Goal: Task Accomplishment & Management: Manage account settings

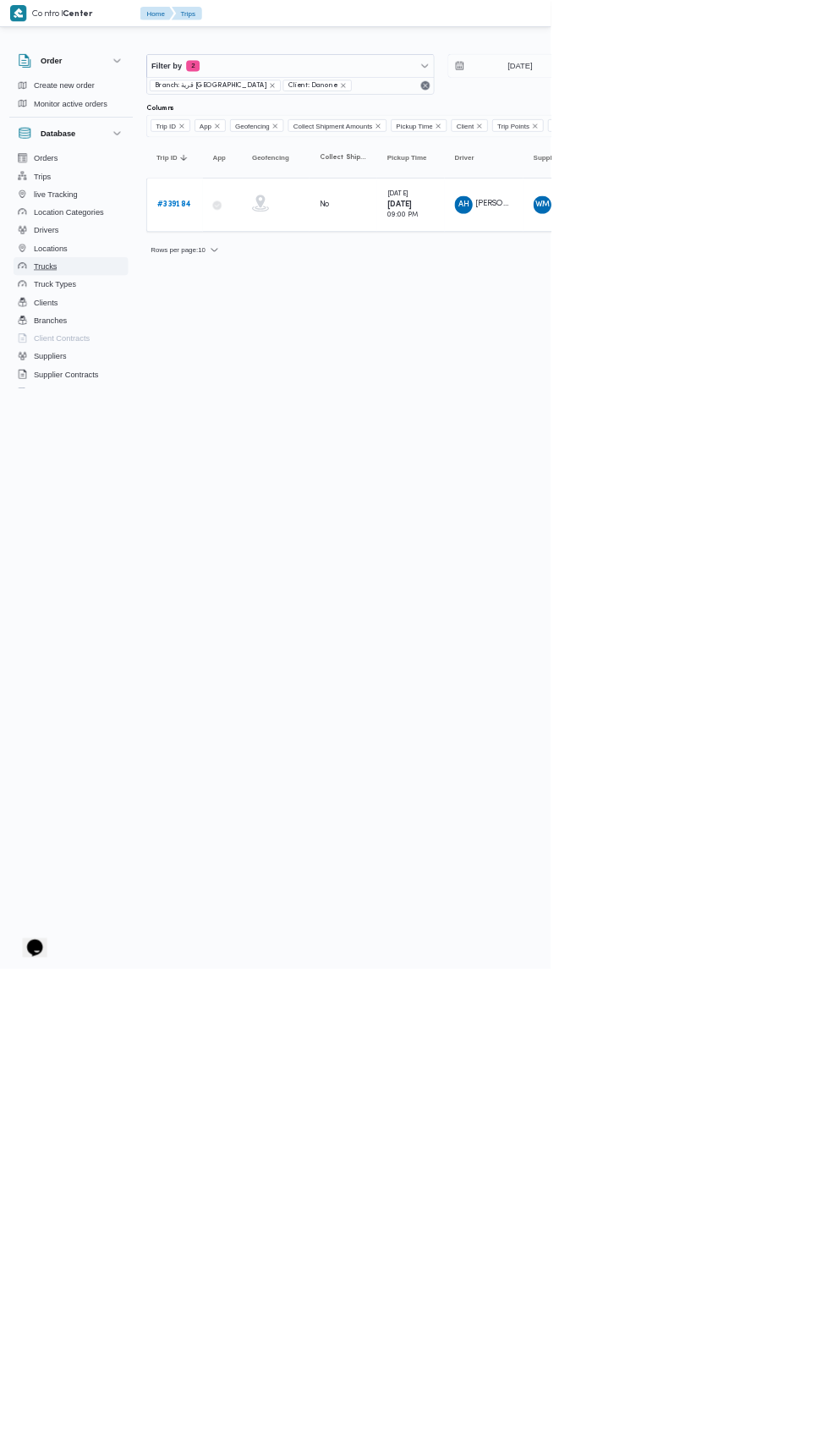
click at [51, 387] on button "Trucks" at bounding box center [106, 400] width 172 height 27
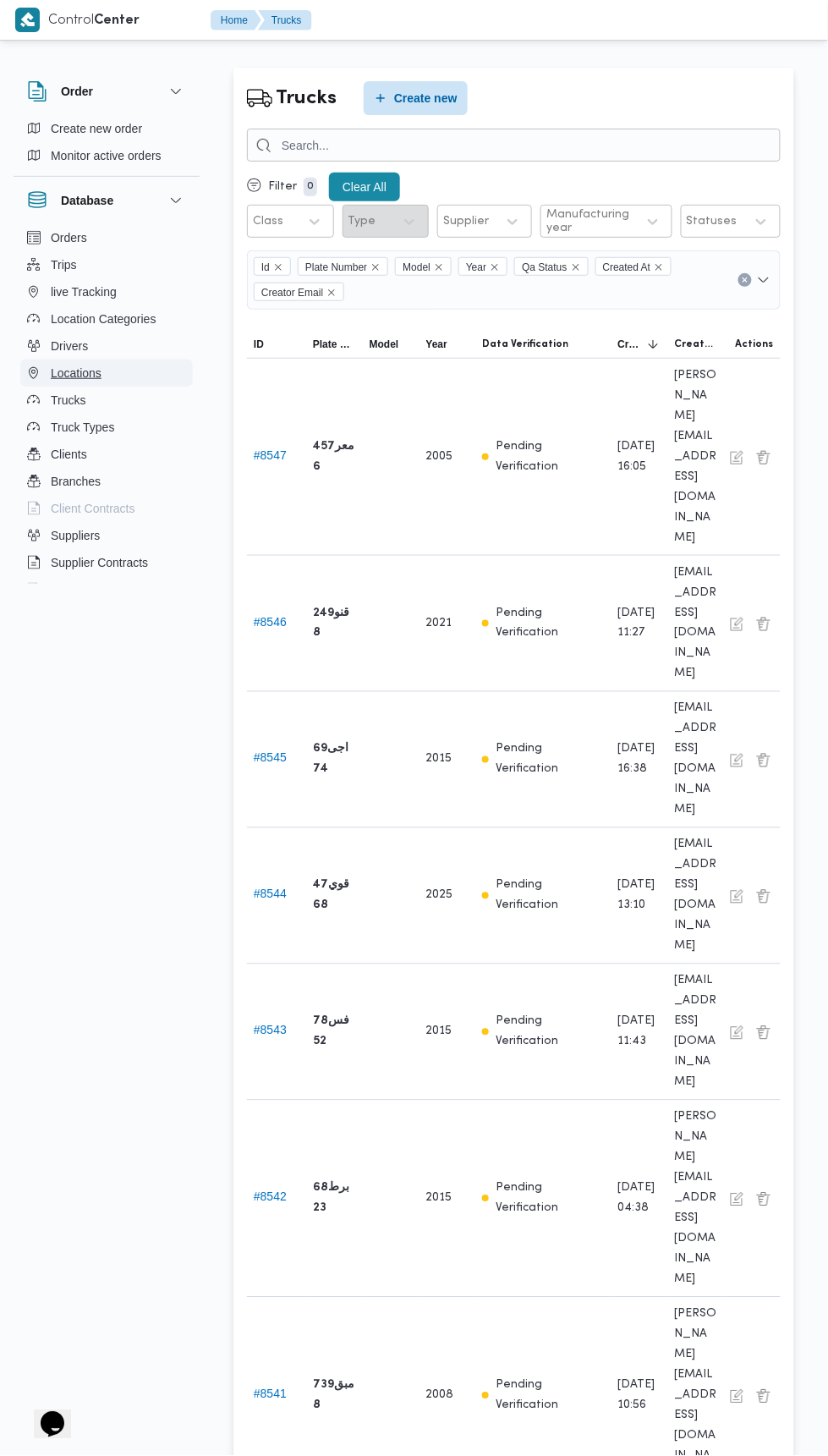
click at [62, 378] on span "Locations" at bounding box center [77, 373] width 51 height 20
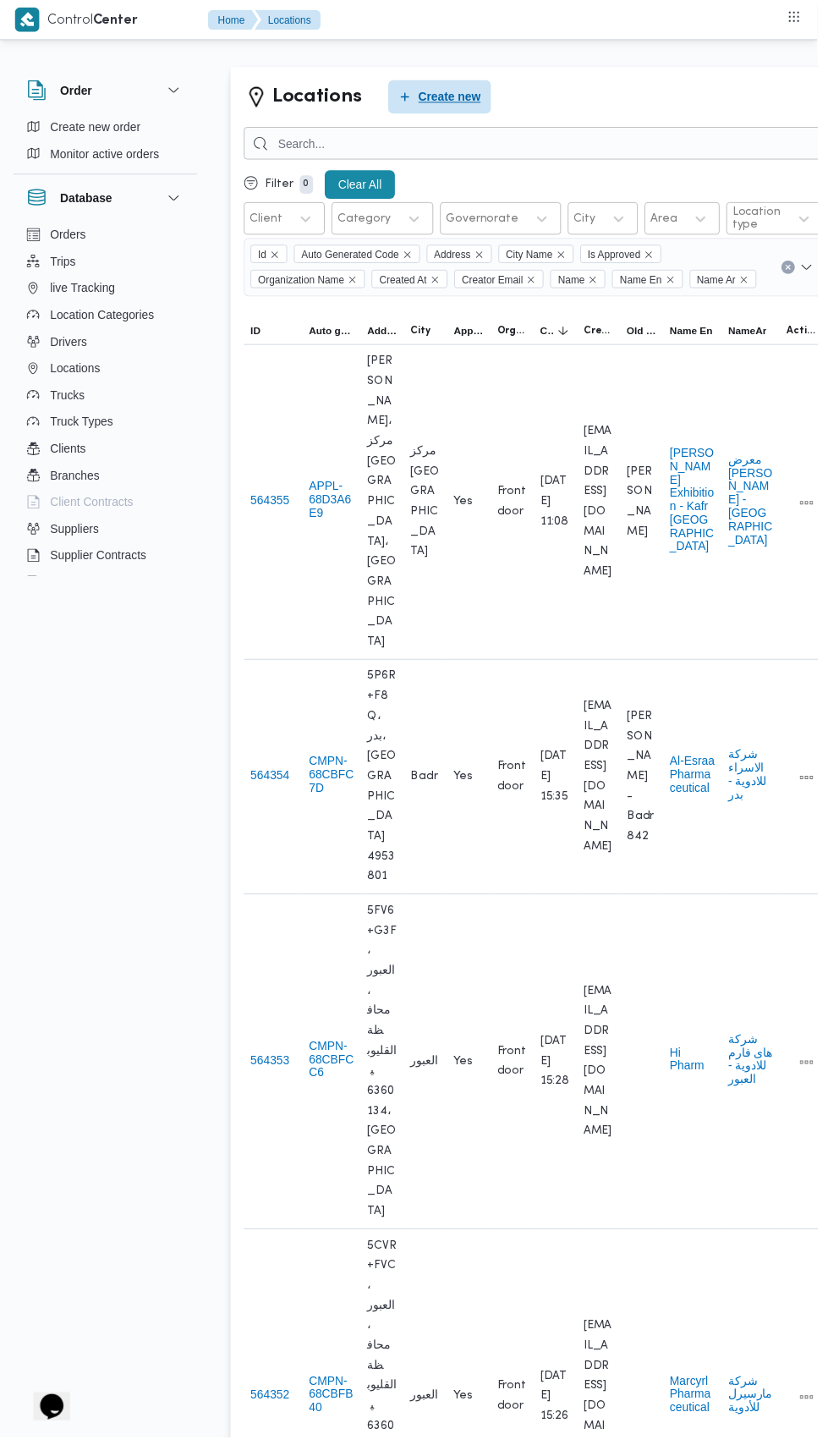
click at [448, 93] on span "Create new" at bounding box center [455, 98] width 64 height 20
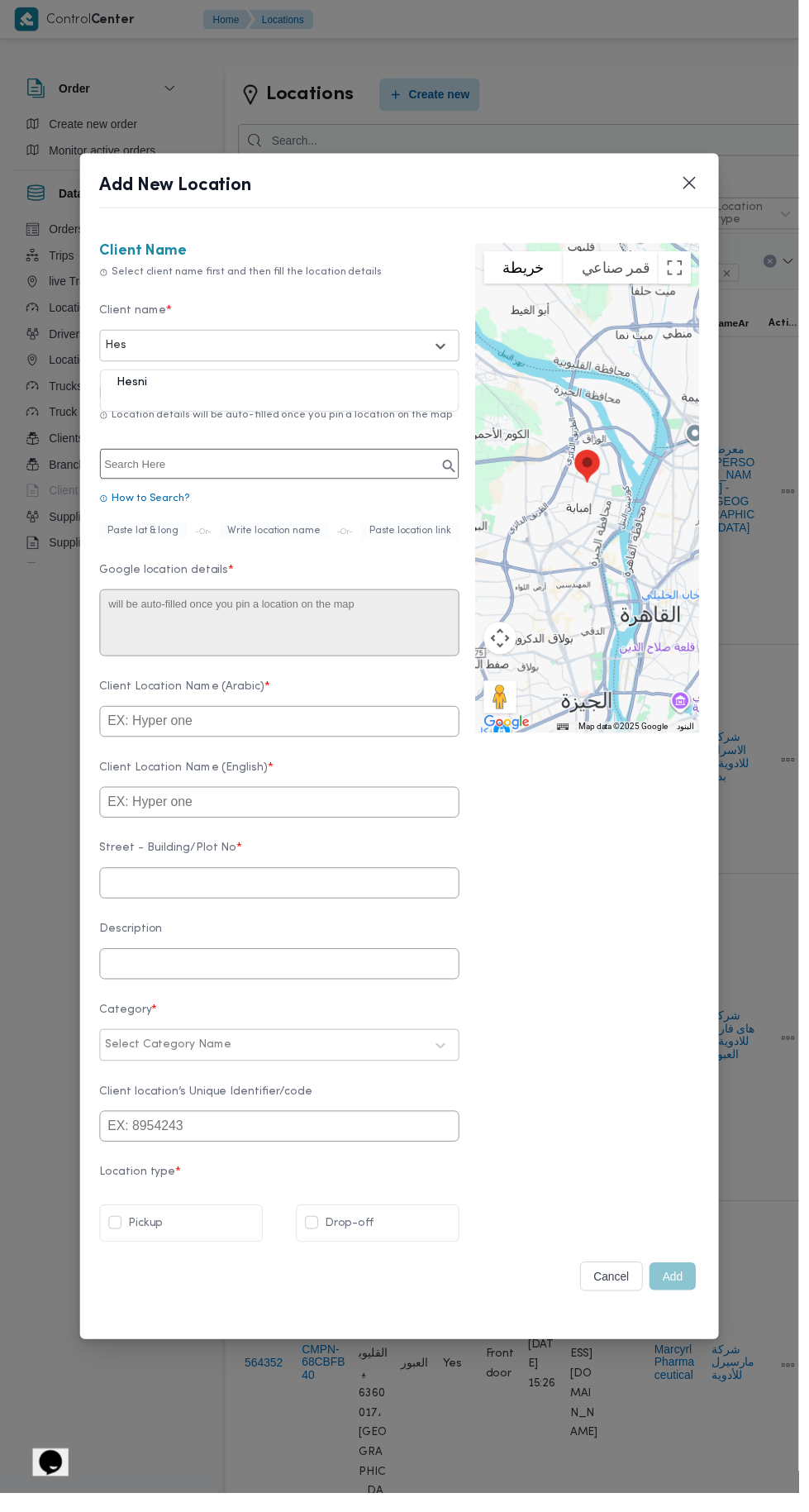
click at [134, 395] on div "Hesni" at bounding box center [283, 394] width 363 height 28
type input "Hes"
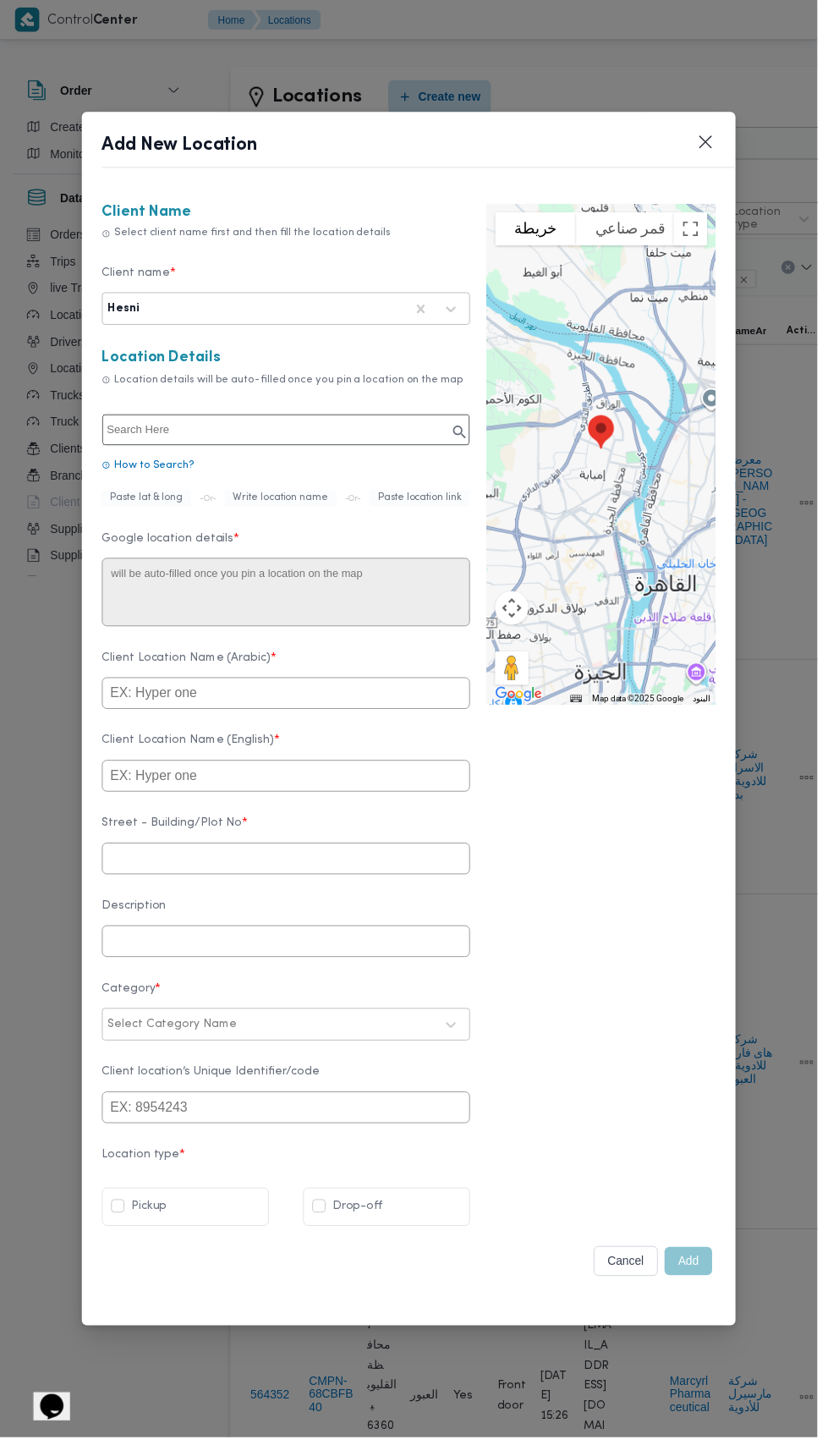
click at [155, 438] on input "text" at bounding box center [290, 435] width 372 height 31
click at [273, 449] on input "مصنع ابو مازن بلبيس" at bounding box center [290, 435] width 372 height 31
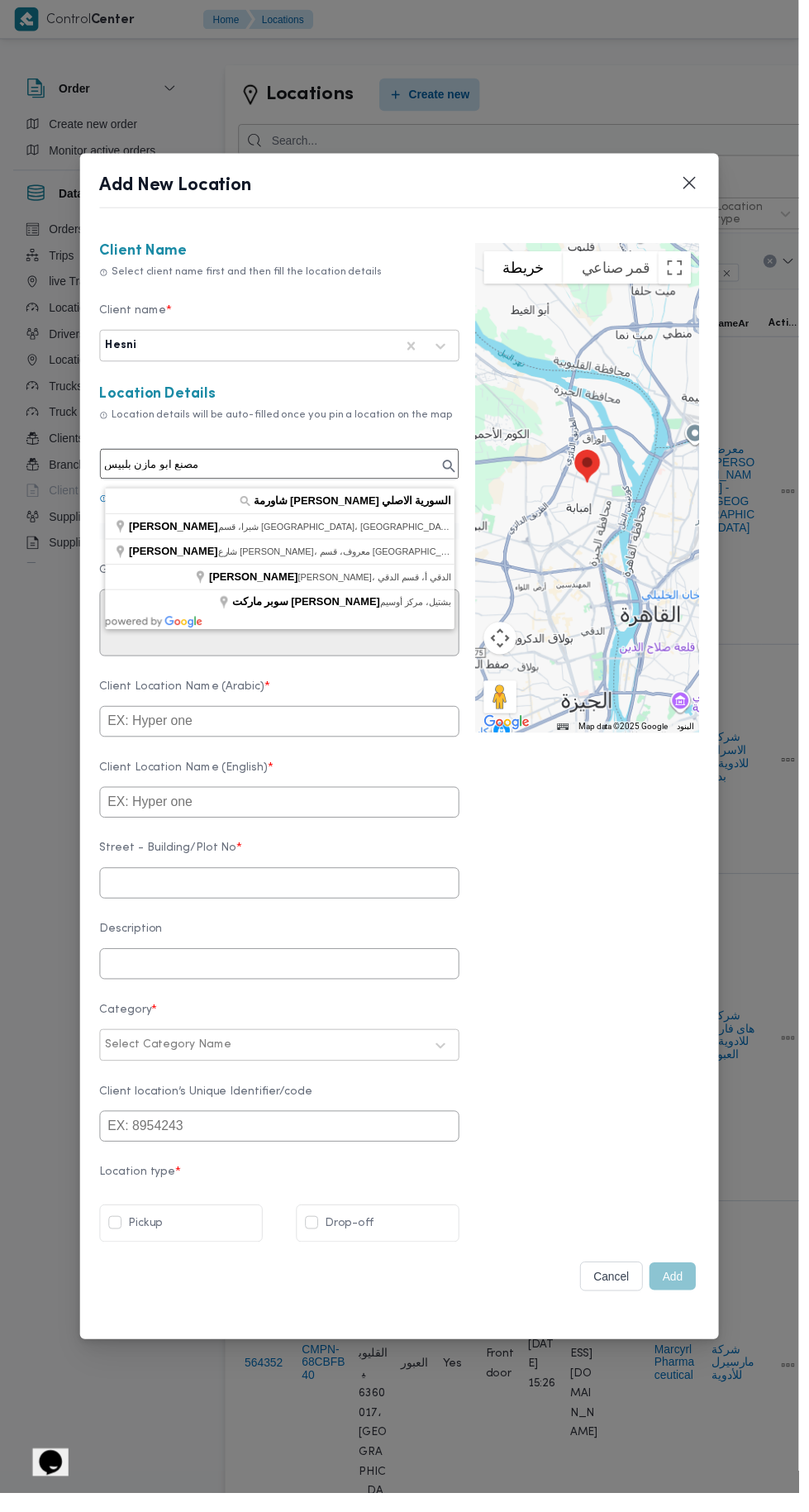
click at [457, 472] on icon at bounding box center [454, 472] width 17 height 17
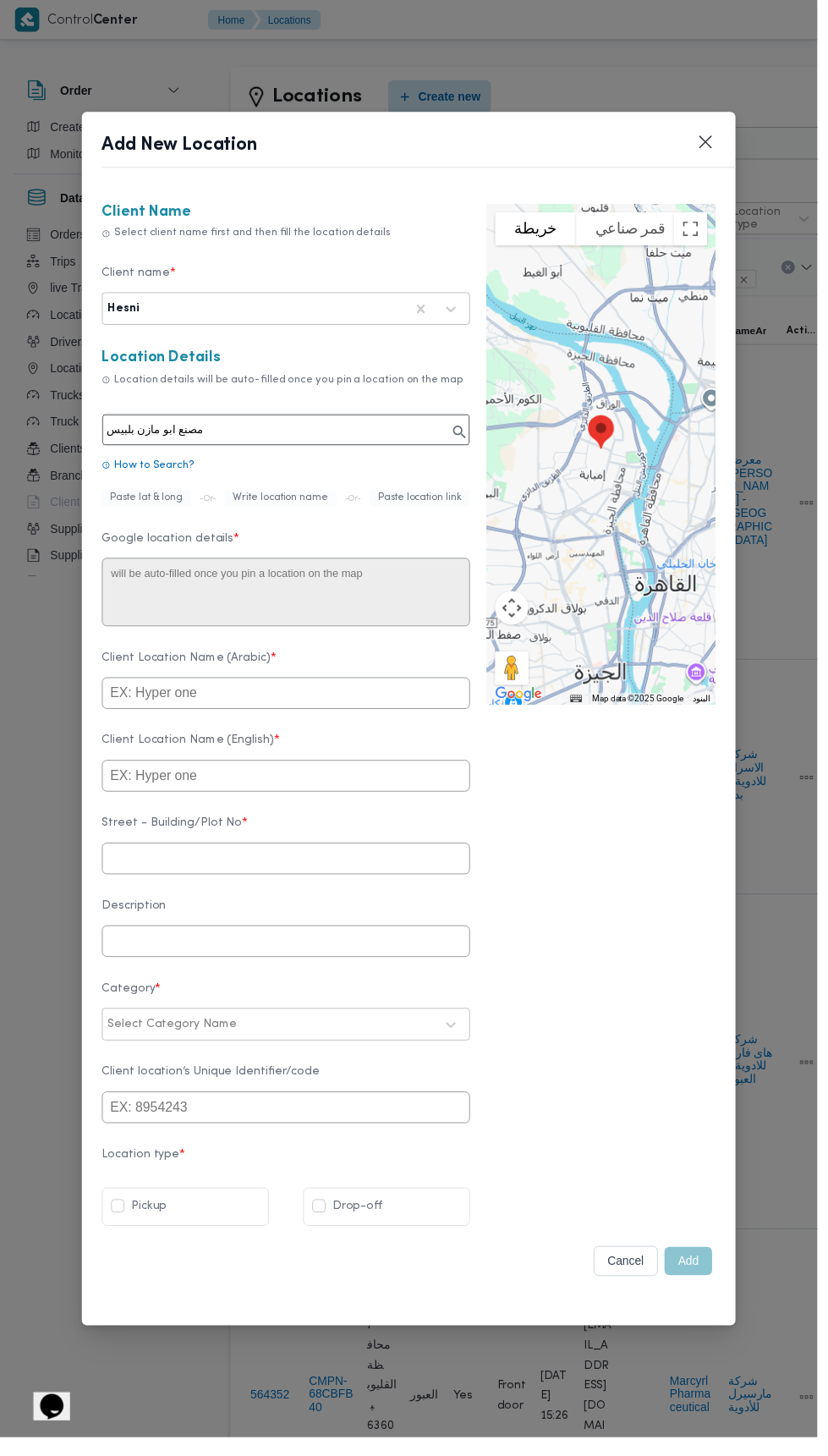
click at [312, 442] on input "مصنع ابو مازن بلبيس" at bounding box center [290, 435] width 372 height 31
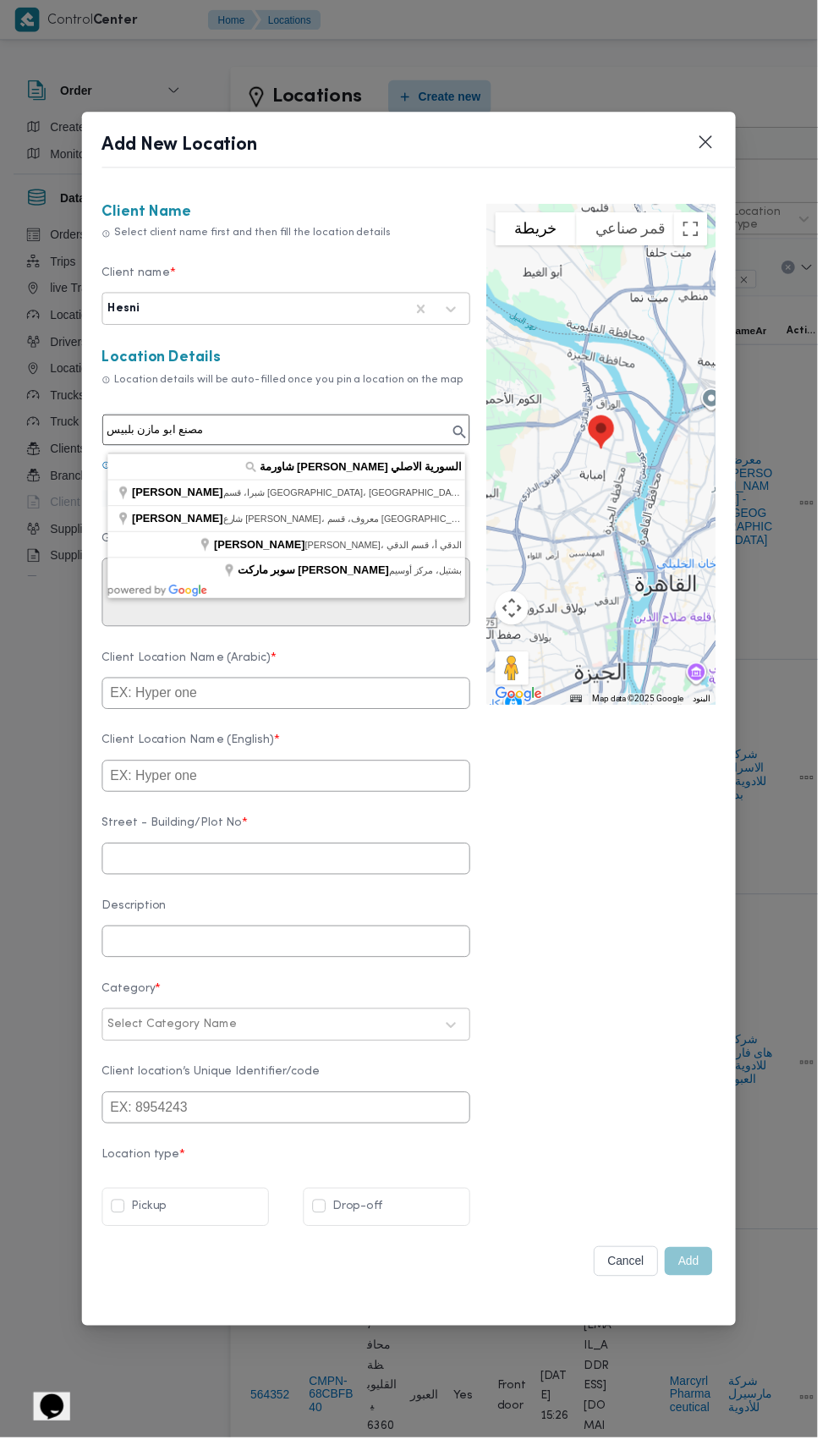
click at [324, 444] on input "مصنع ابو مازن بلبيس" at bounding box center [290, 435] width 372 height 31
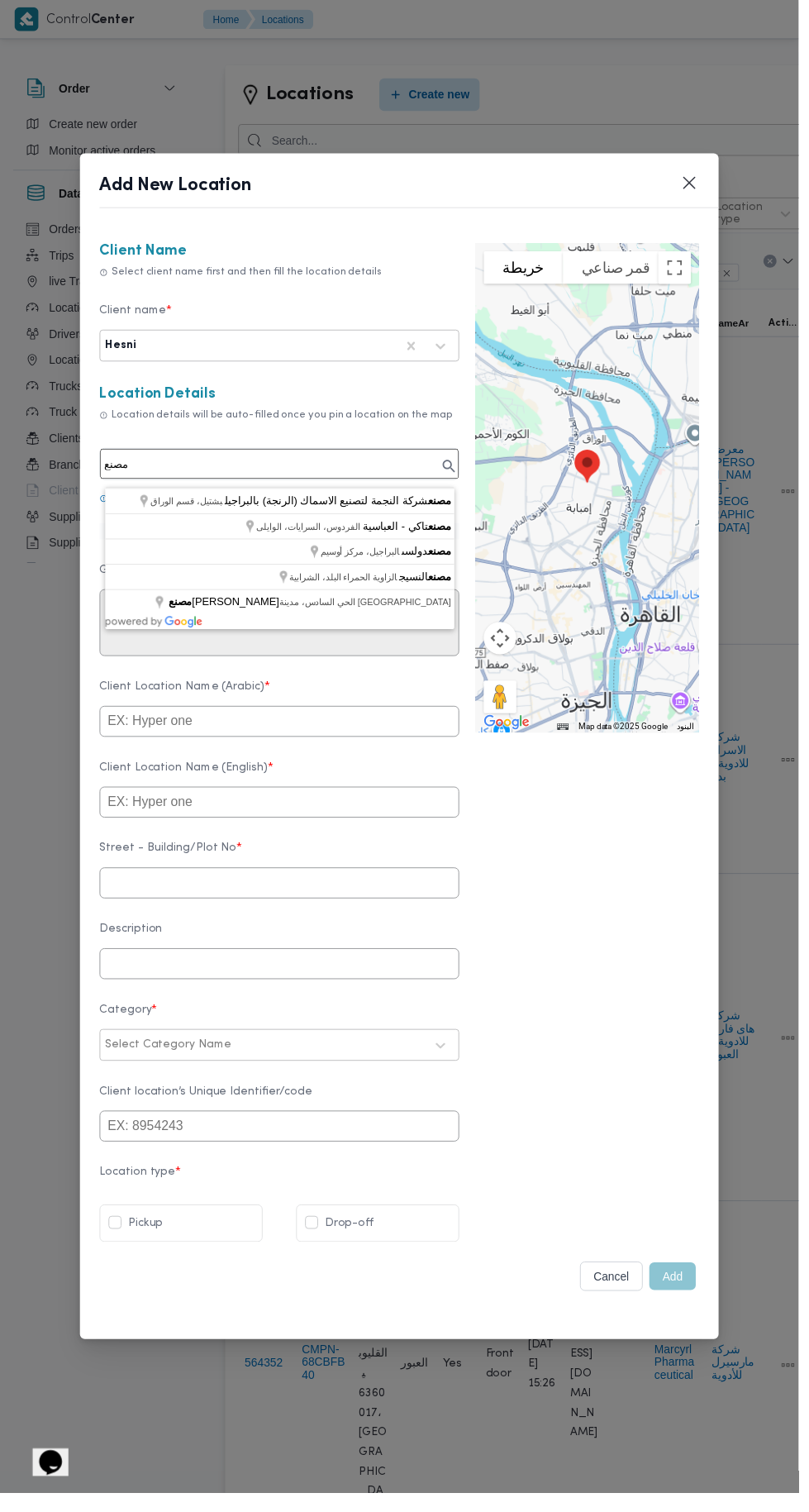
type input "مصنع"
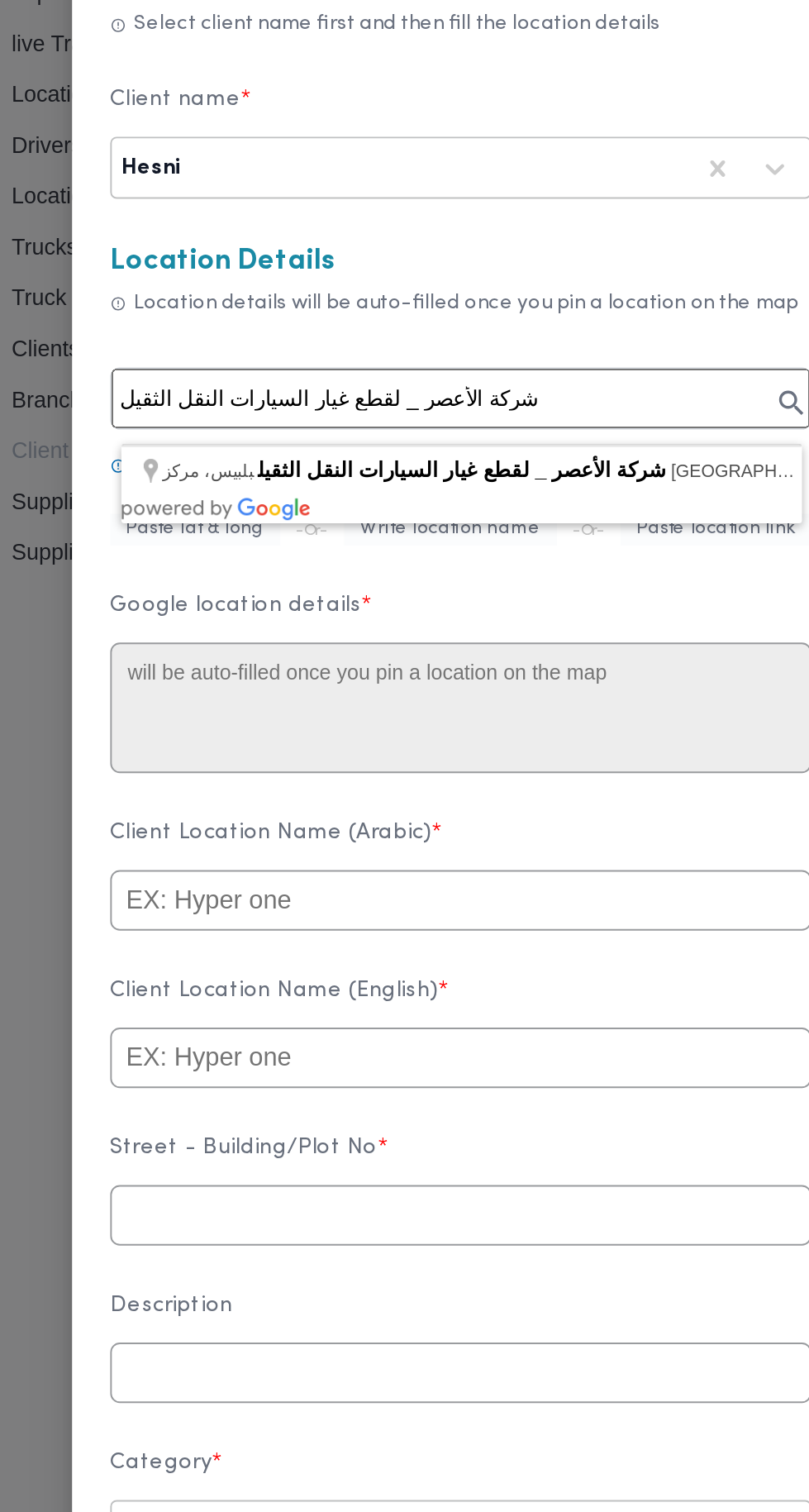
type input "شركة الأعصر _ لقطع غيار السيارات النقل الثقيل، بلبيس، مركز بلبيس"
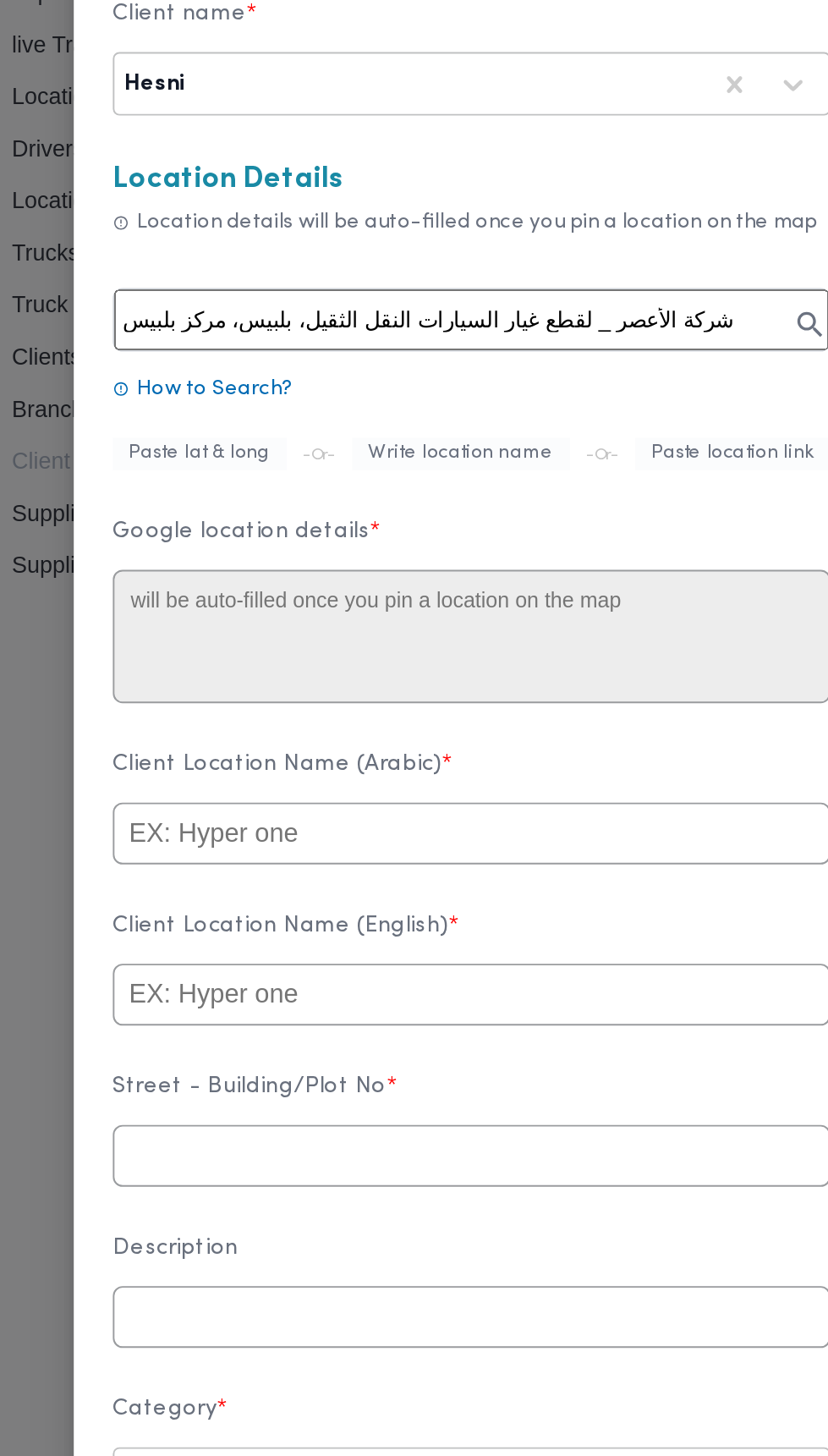
type textarea "CH8G+XFC، بلبيس، مركز بلبيس، محافظة الشرقية 7044578"
type input "شركة الأعصر _ لقطع غيار السيارات النقل الثقيل"
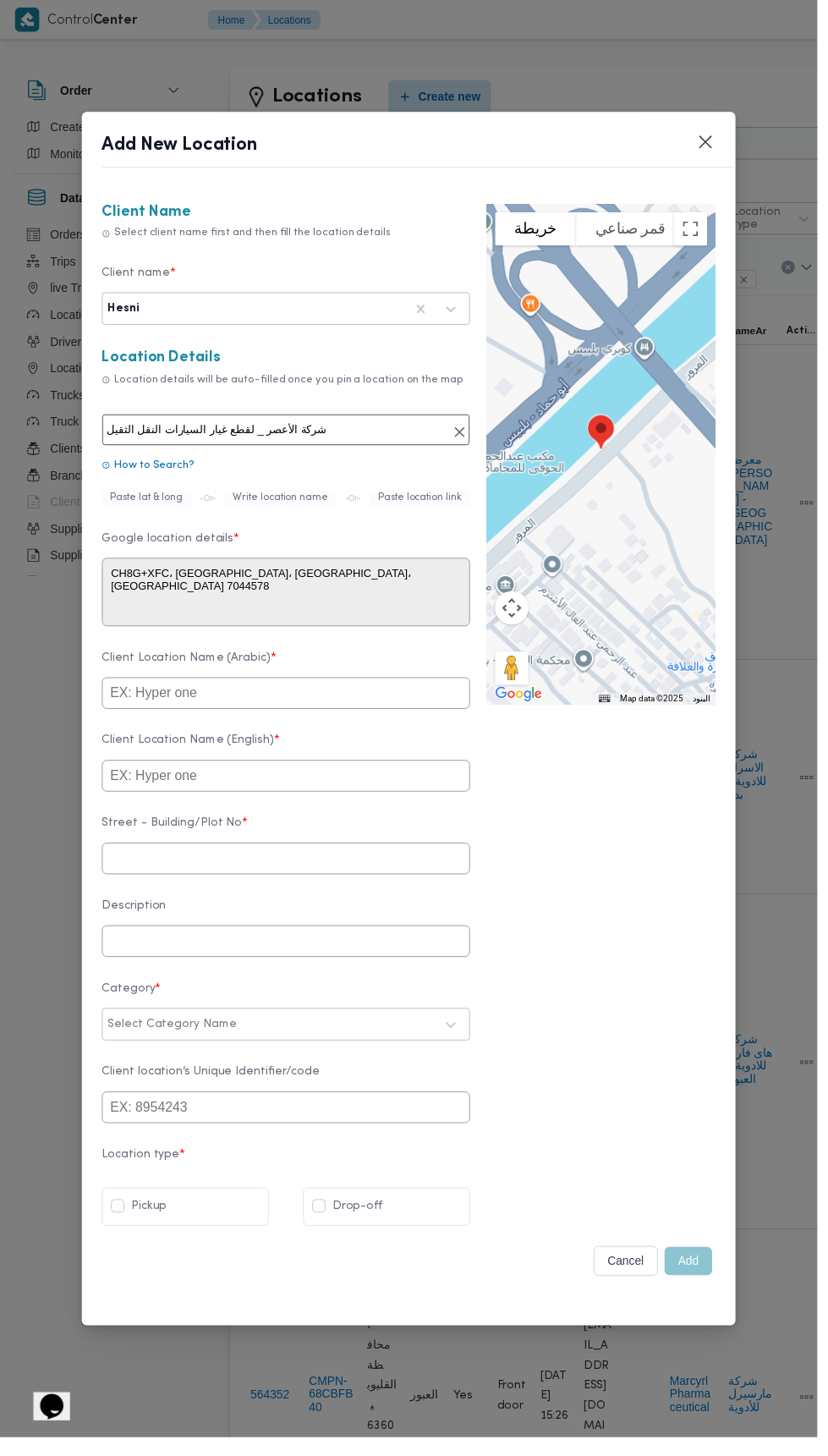
click at [608, 336] on div at bounding box center [608, 459] width 231 height 508
type textarea "CH8G+VGR، المرور، كفر أيوب سليمان، مركز بلبيس، محافظة الشرقية 7044578، مصر"
click at [377, 710] on input "text" at bounding box center [289, 702] width 373 height 32
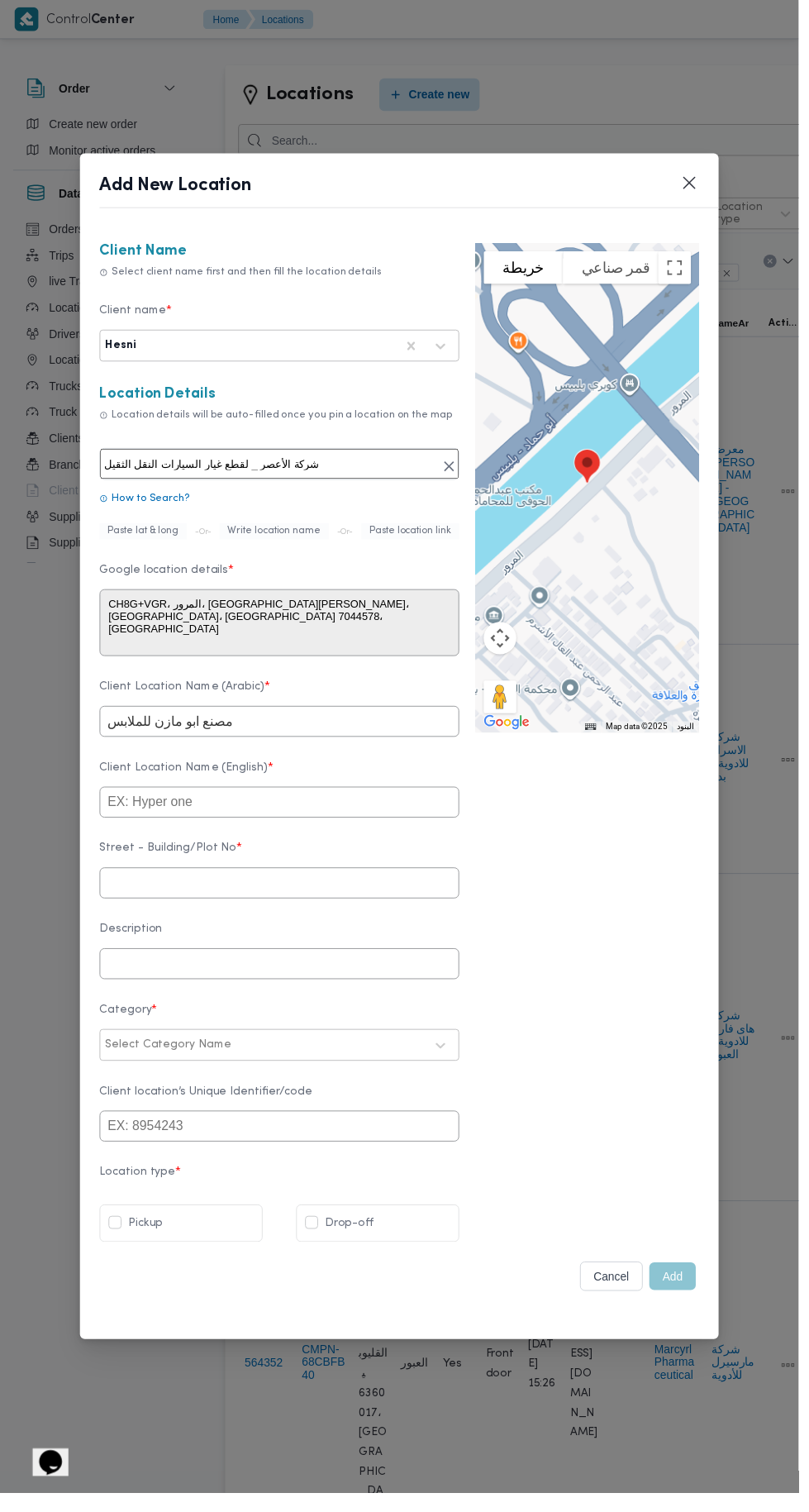
type input "مصنع ابو مازن للملابس"
click at [319, 825] on input "text" at bounding box center [282, 812] width 364 height 31
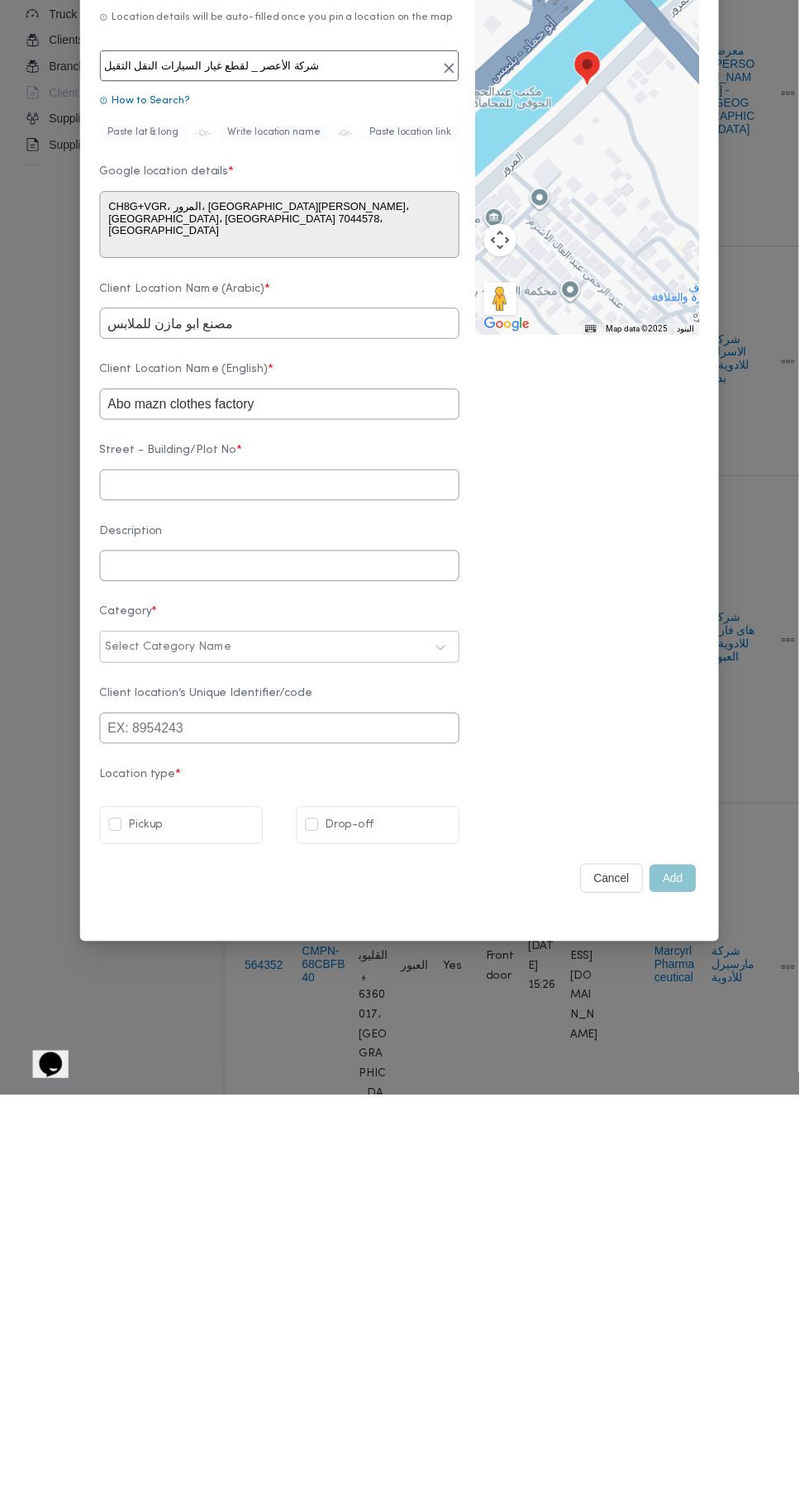
type input "Abo mazn clothes factory"
click at [346, 906] on input "text" at bounding box center [282, 894] width 364 height 31
type input "0"
click at [376, 989] on input "text" at bounding box center [282, 976] width 364 height 31
type input "بلبيس"
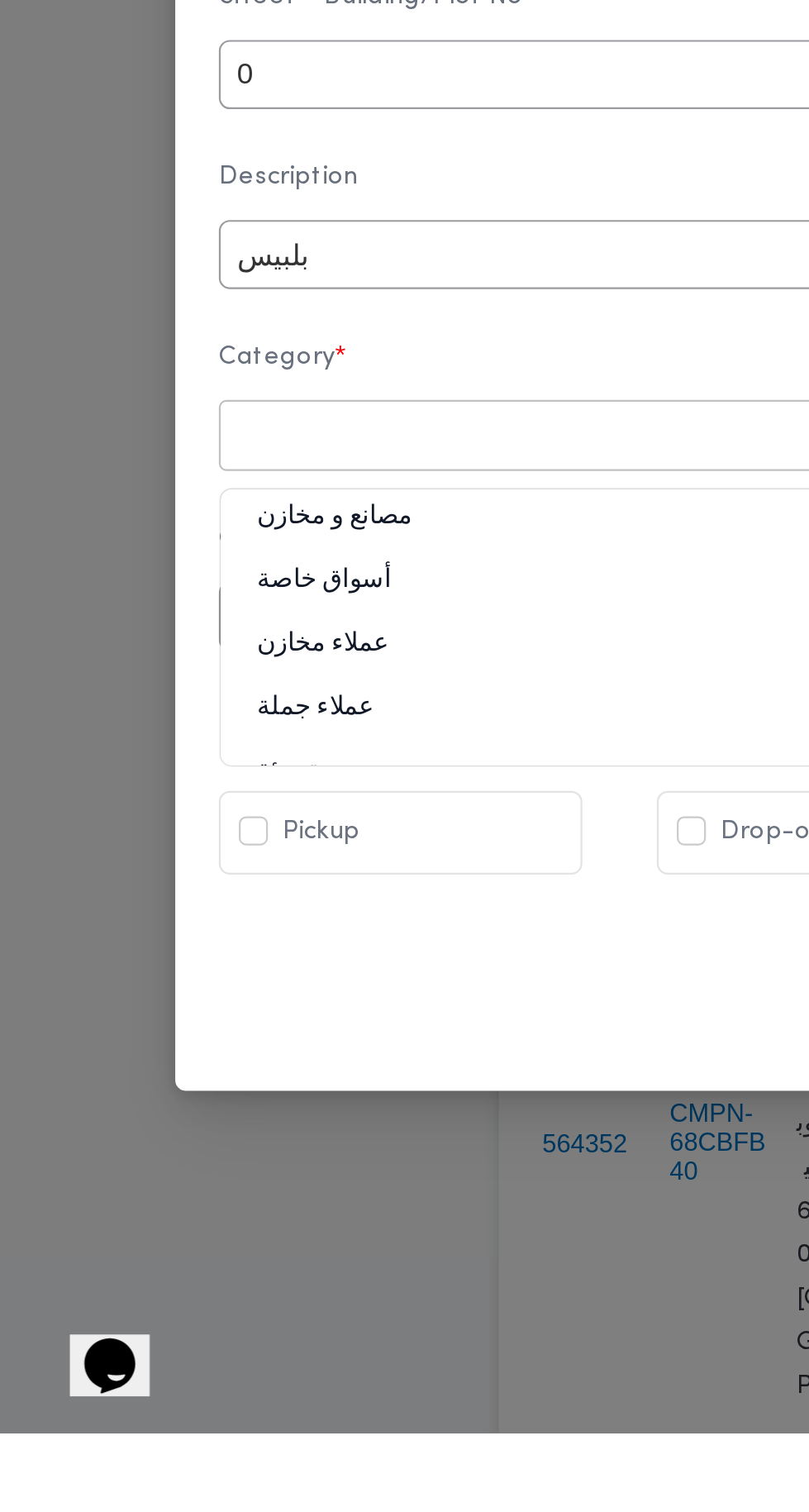
click at [208, 1104] on div "مصانع و مخازن" at bounding box center [283, 1102] width 363 height 28
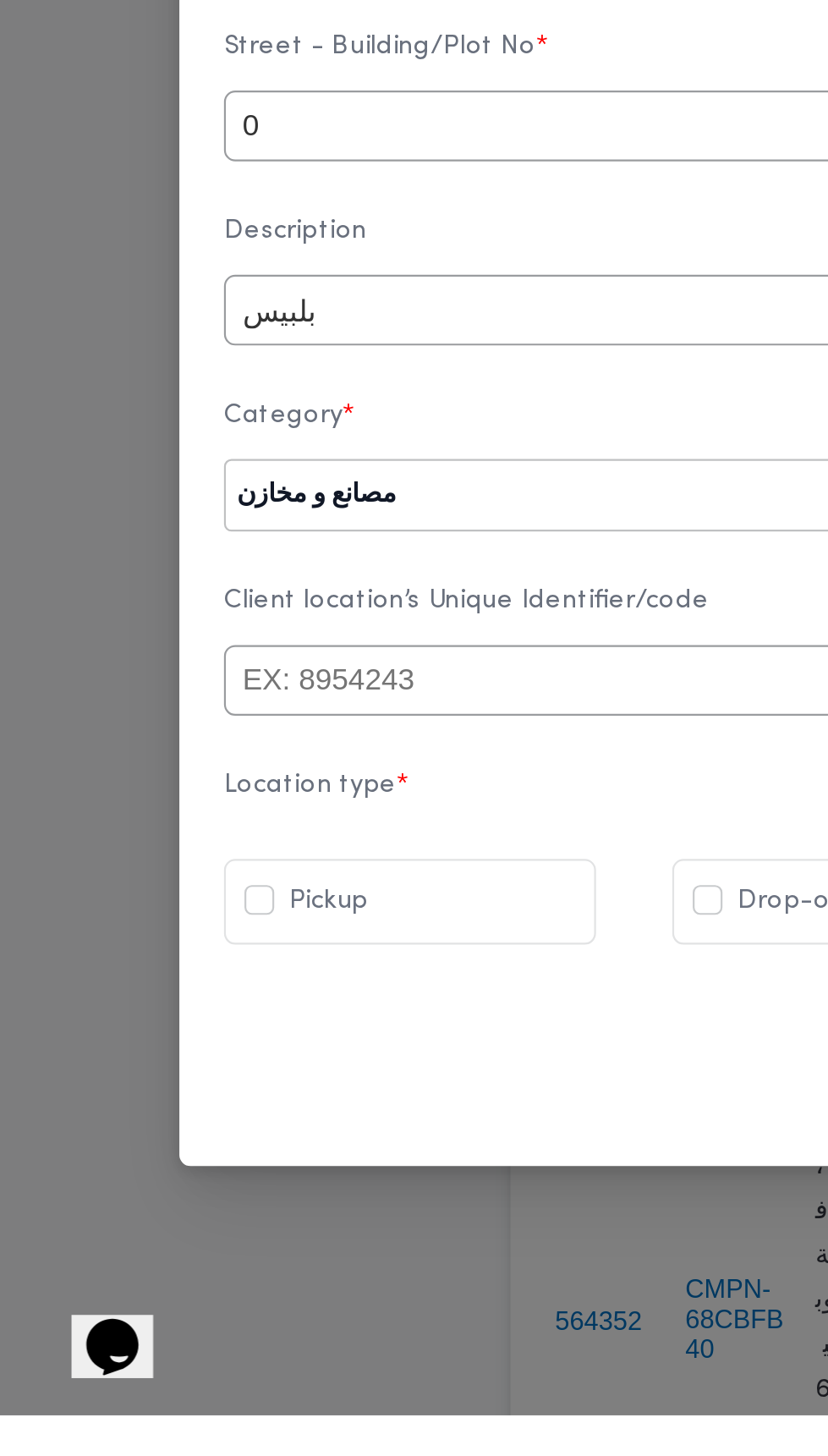
click at [324, 1231] on label "Drop-off" at bounding box center [352, 1222] width 71 height 20
checkbox input "true"
click at [182, 1232] on div "Pickup" at bounding box center [187, 1222] width 150 height 20
checkbox input "true"
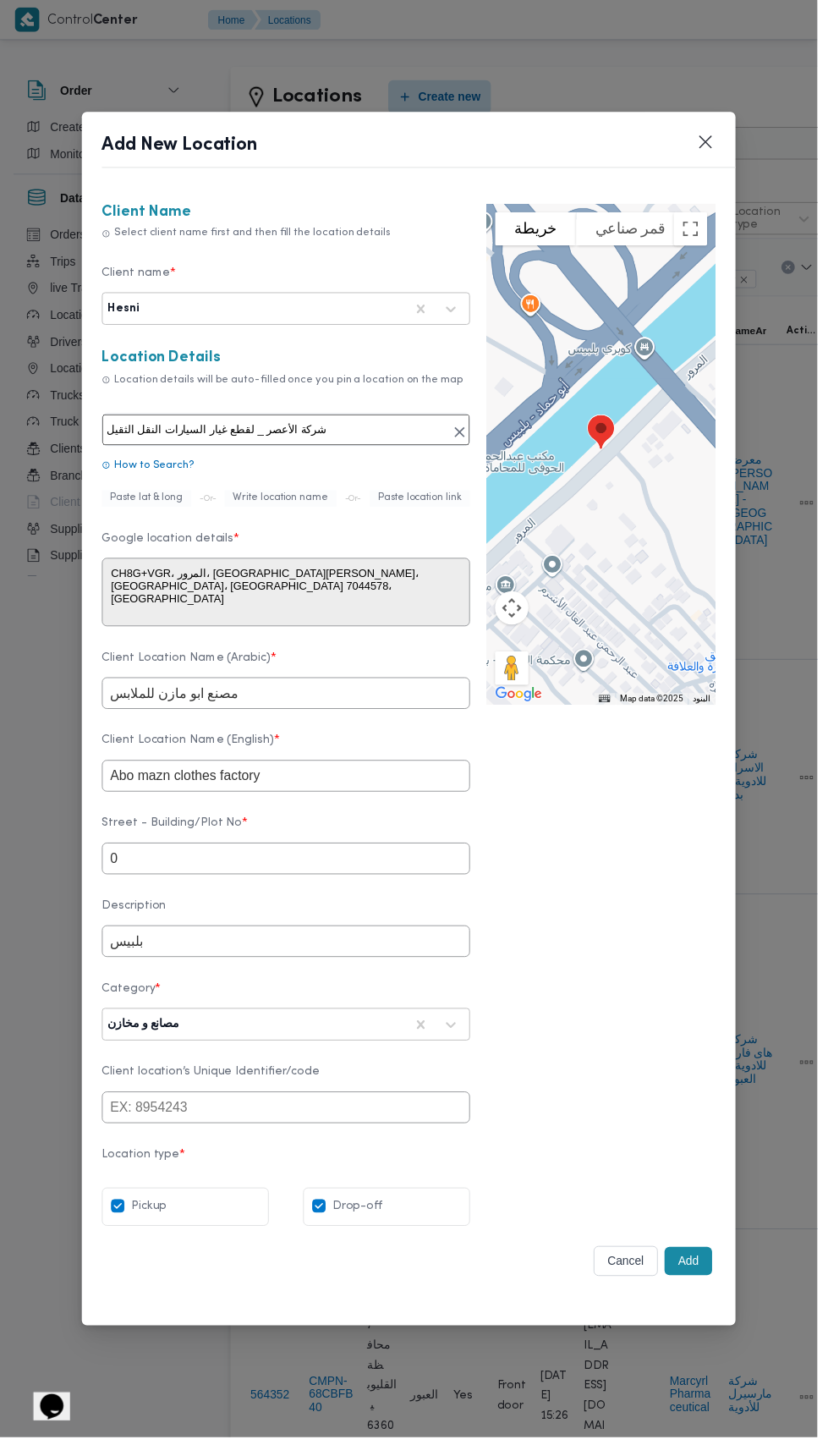
click at [712, 1289] on button "Add" at bounding box center [697, 1277] width 48 height 29
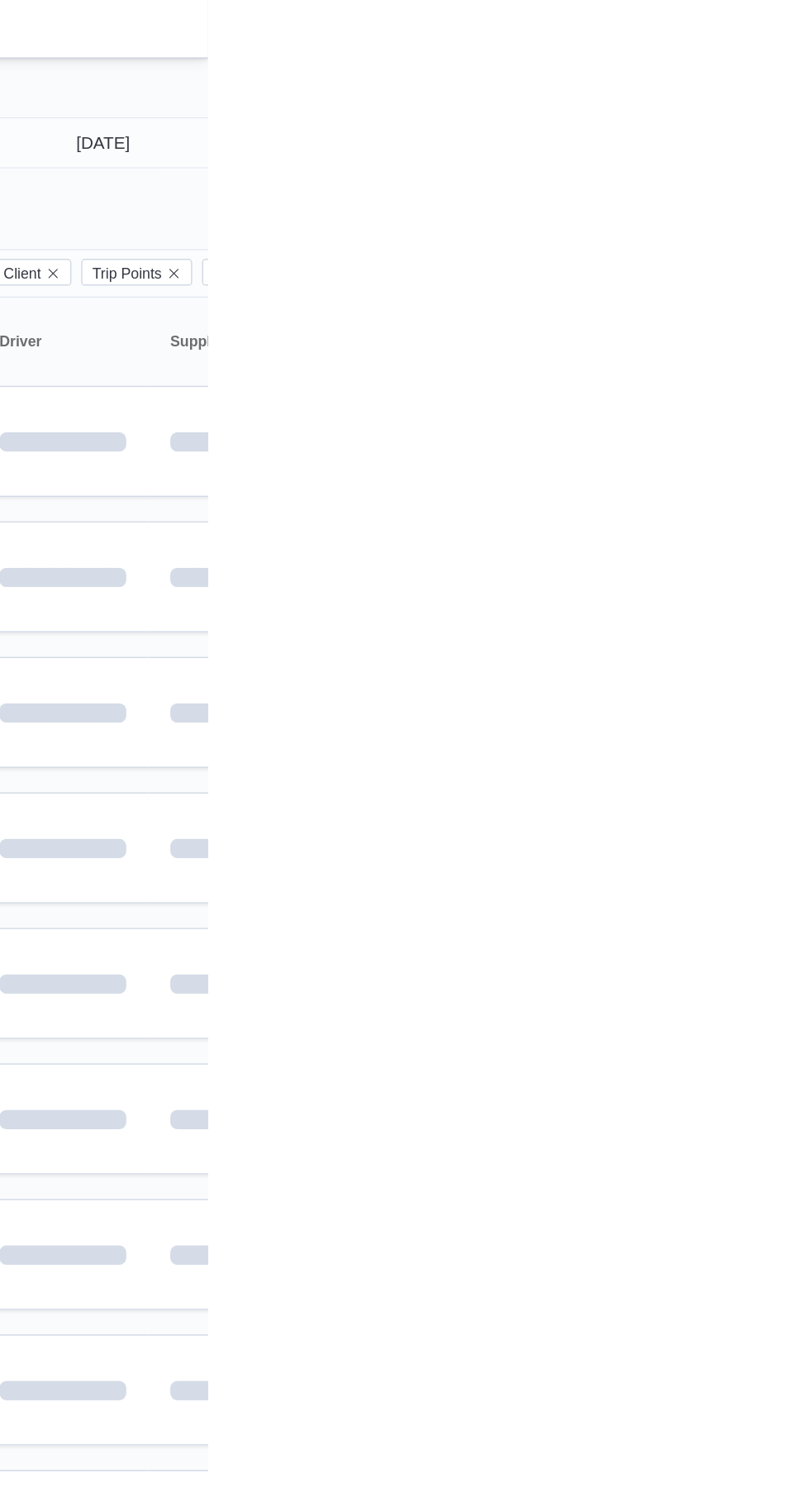
type input "[DATE]"
click at [756, 93] on input "[DATE]" at bounding box center [725, 96] width 188 height 33
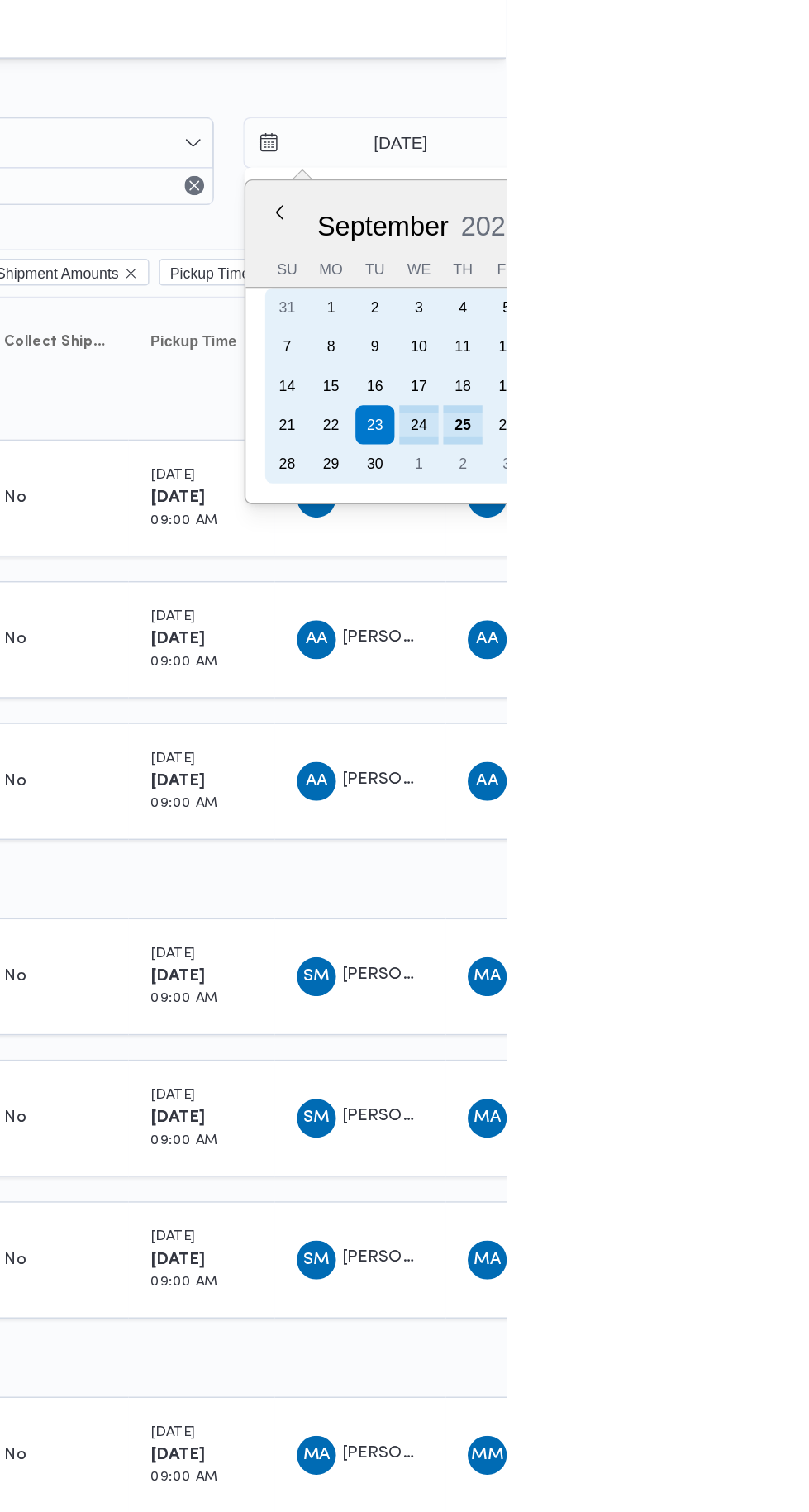
click at [780, 287] on div "25" at bounding box center [780, 288] width 27 height 27
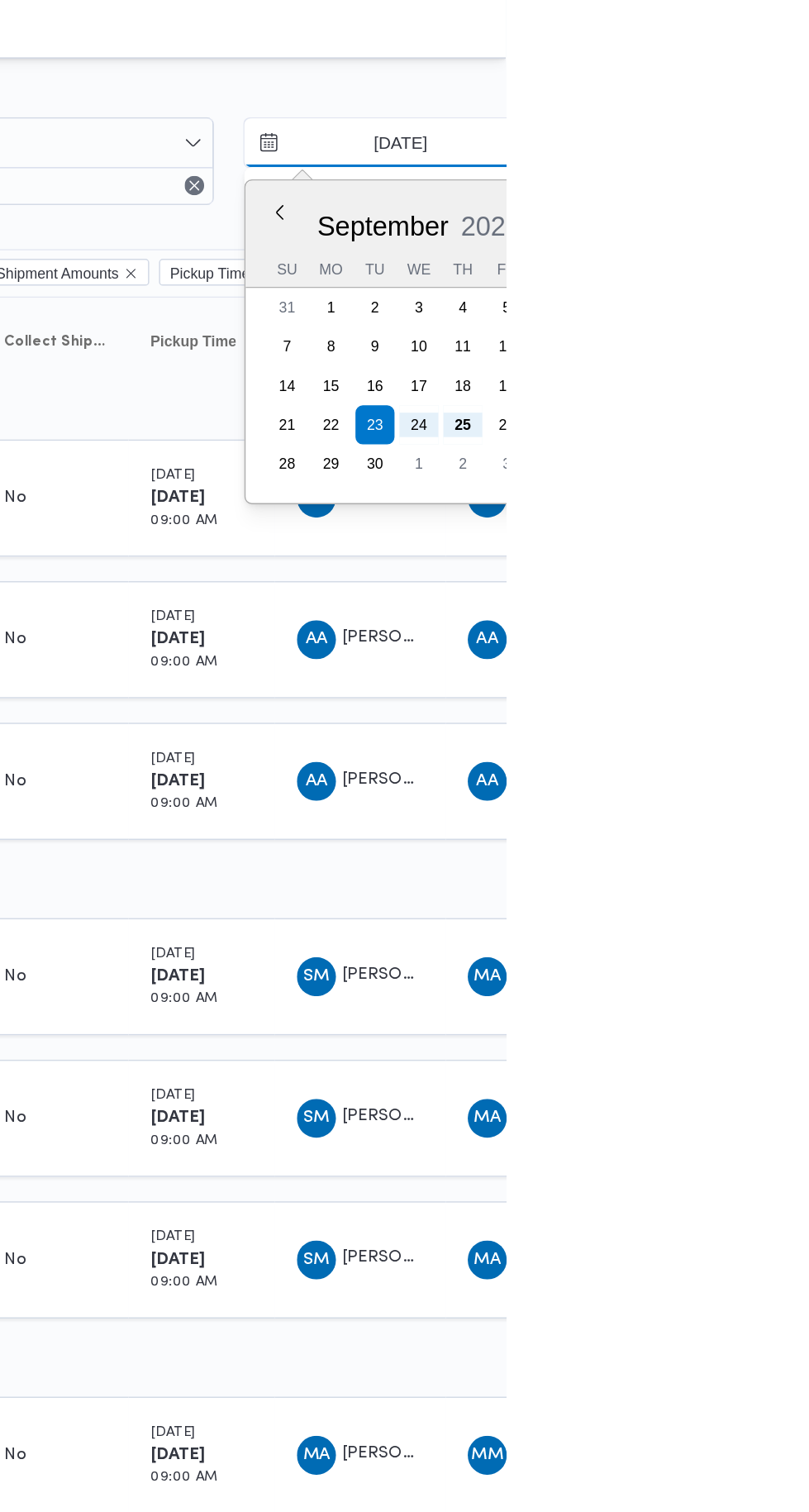
type input "[DATE]"
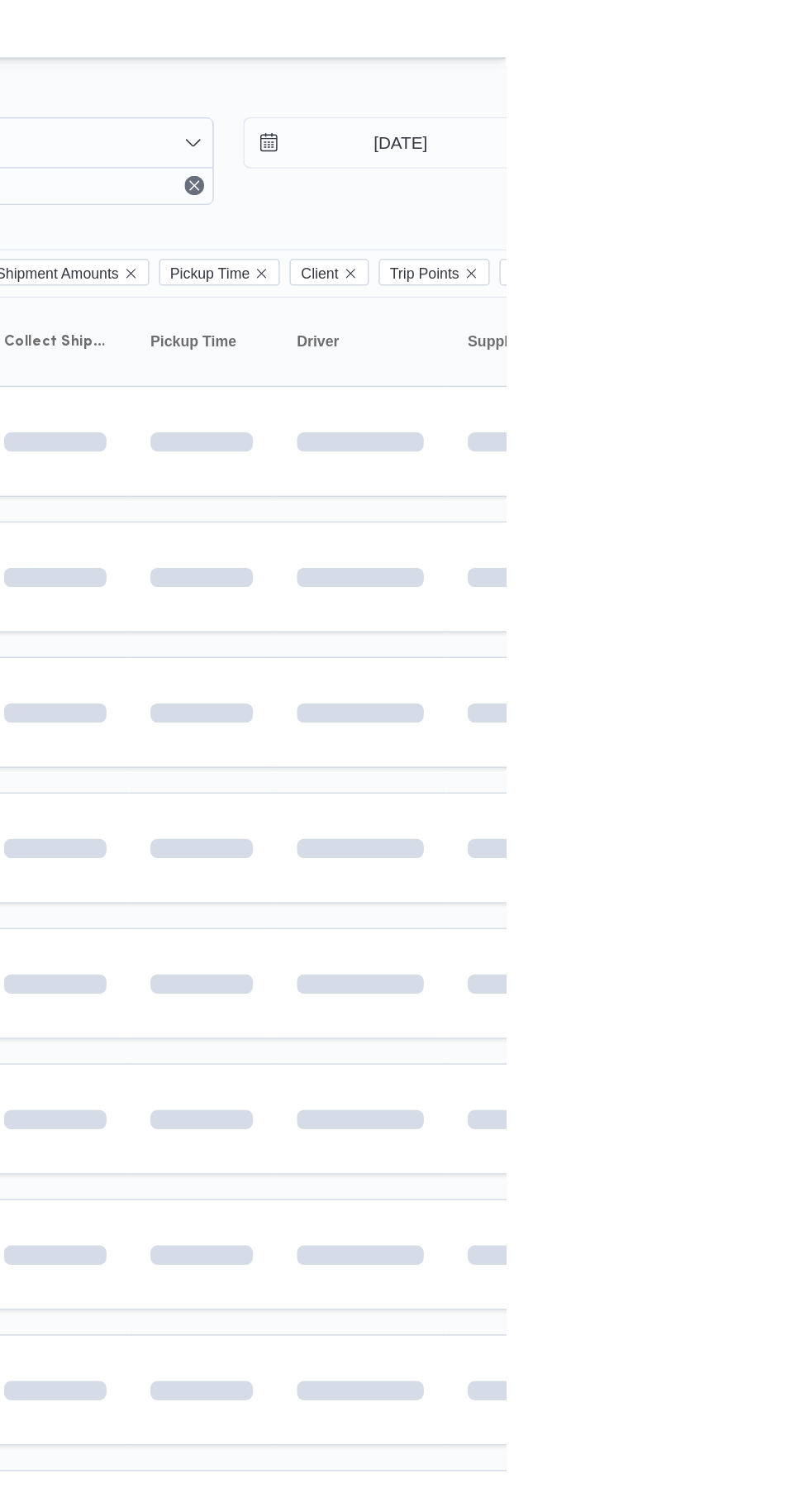
click at [808, 483] on span at bounding box center [778, 483] width 190 height 13
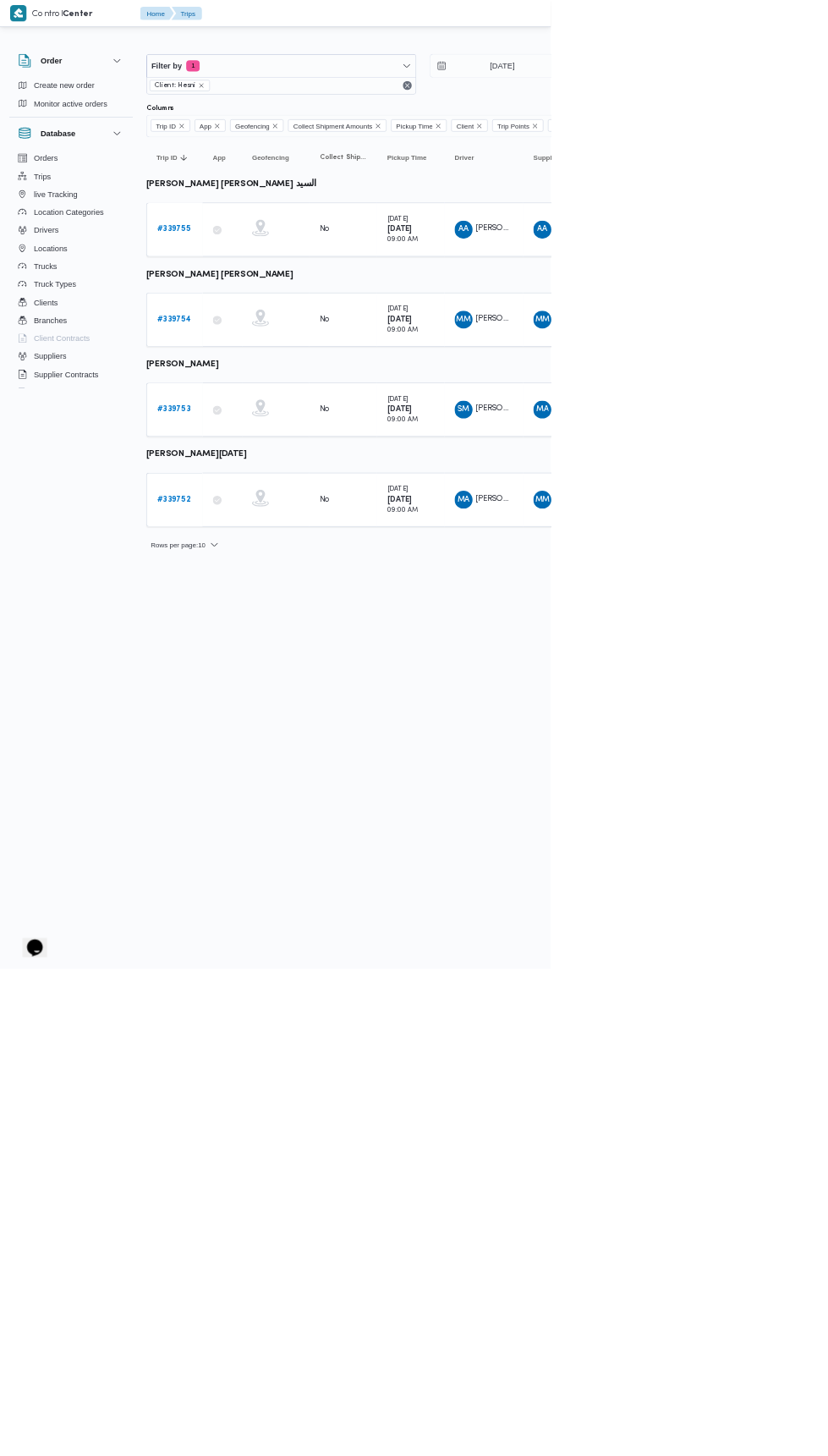
click at [240, 610] on b "# 339753" at bounding box center [261, 615] width 50 height 11
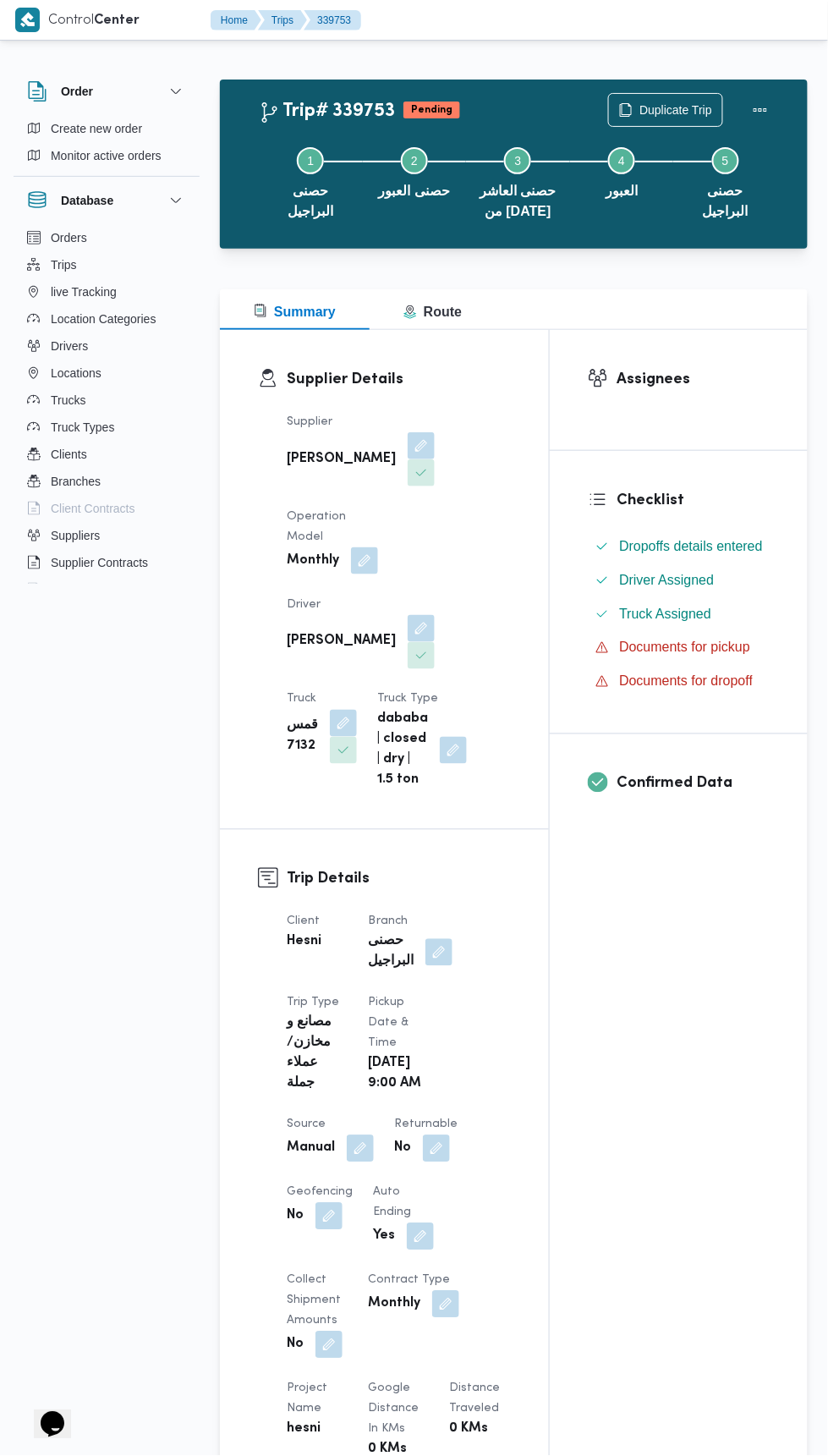
click at [445, 938] on button "button" at bounding box center [439, 952] width 27 height 27
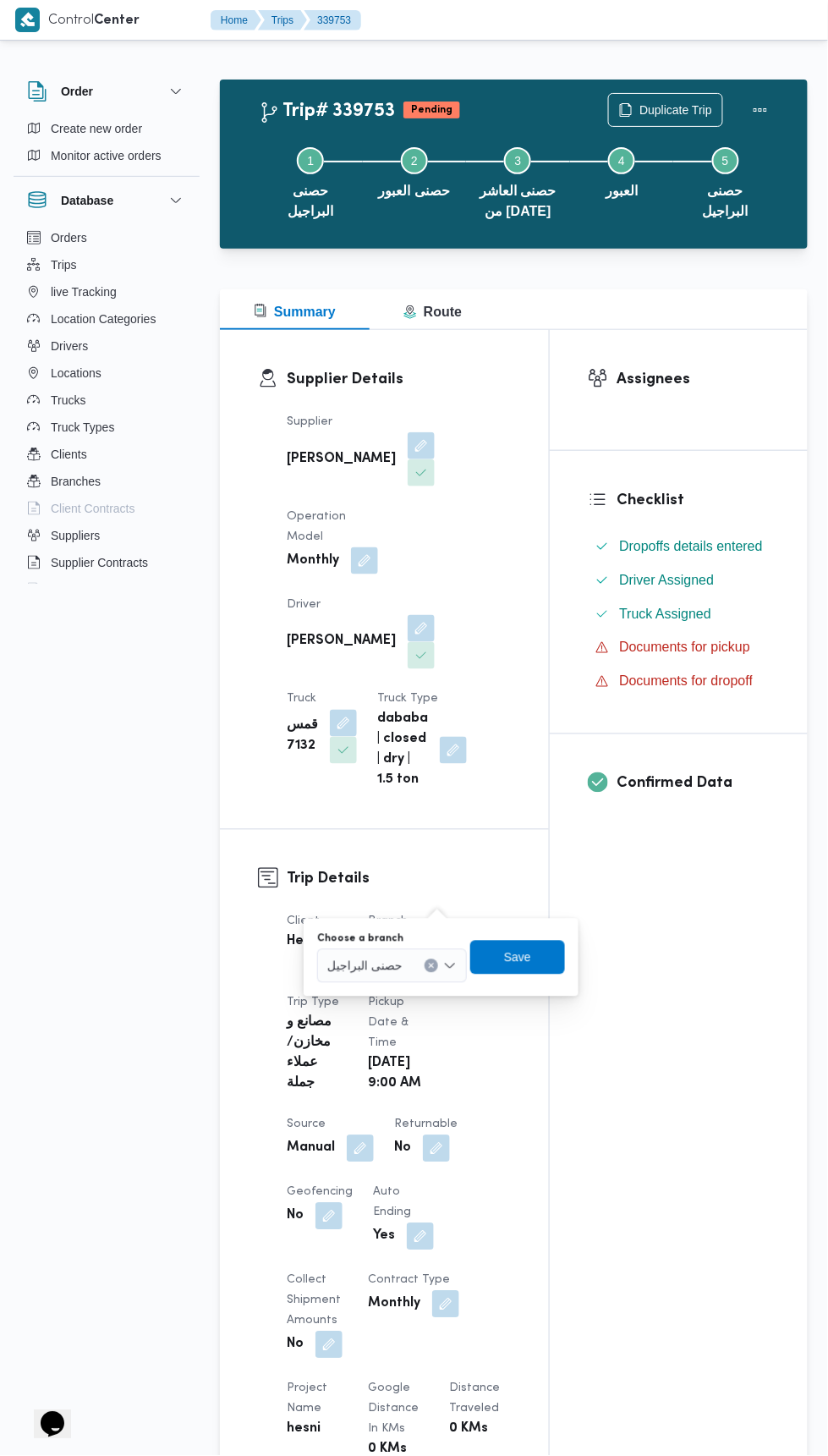
click at [409, 965] on input "Choose a branch" at bounding box center [410, 966] width 2 height 20
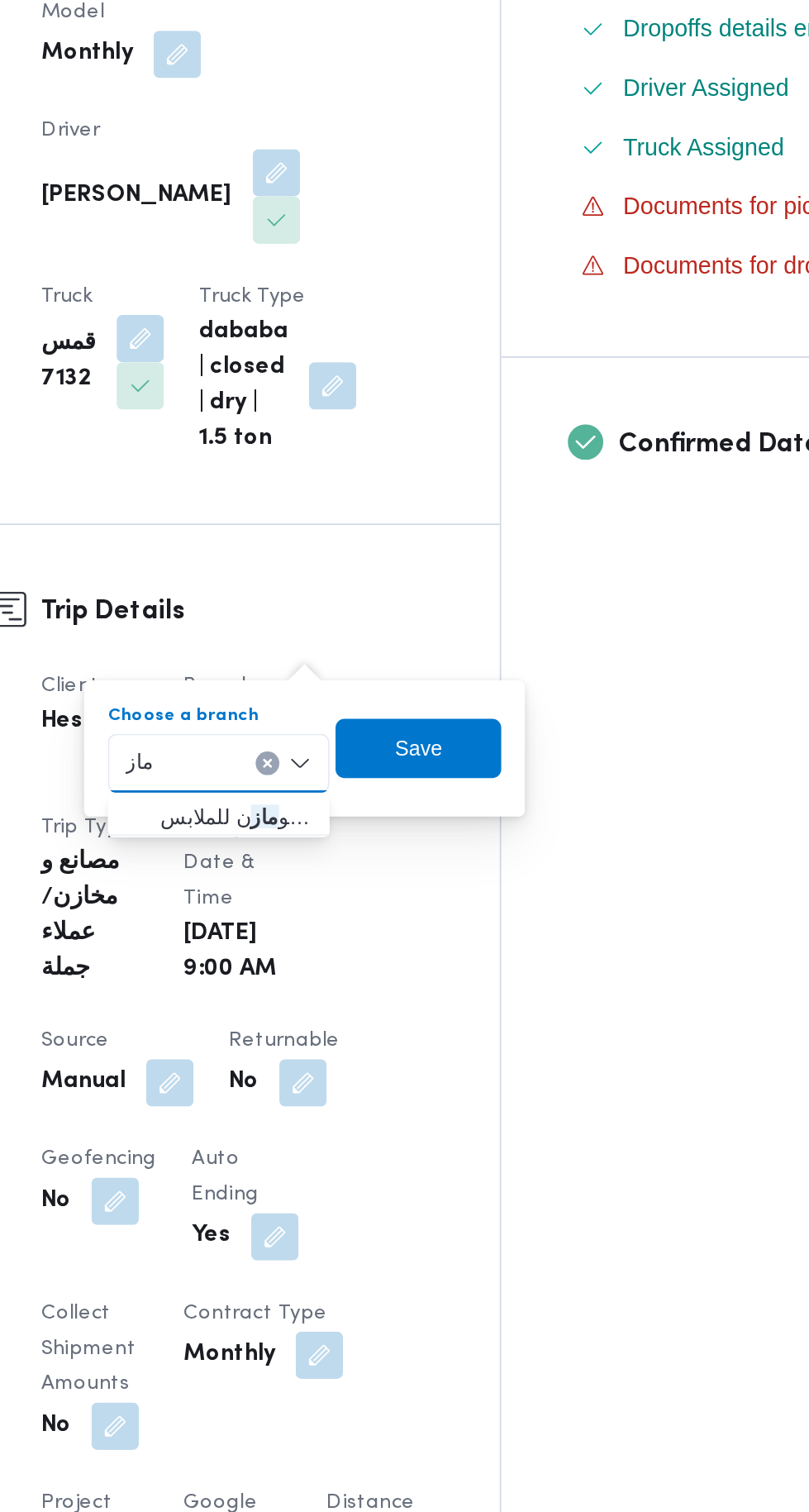
type input "ماز"
click at [392, 967] on span "مصنع ابو ماز ن للملابس" at bounding box center [389, 973] width 85 height 20
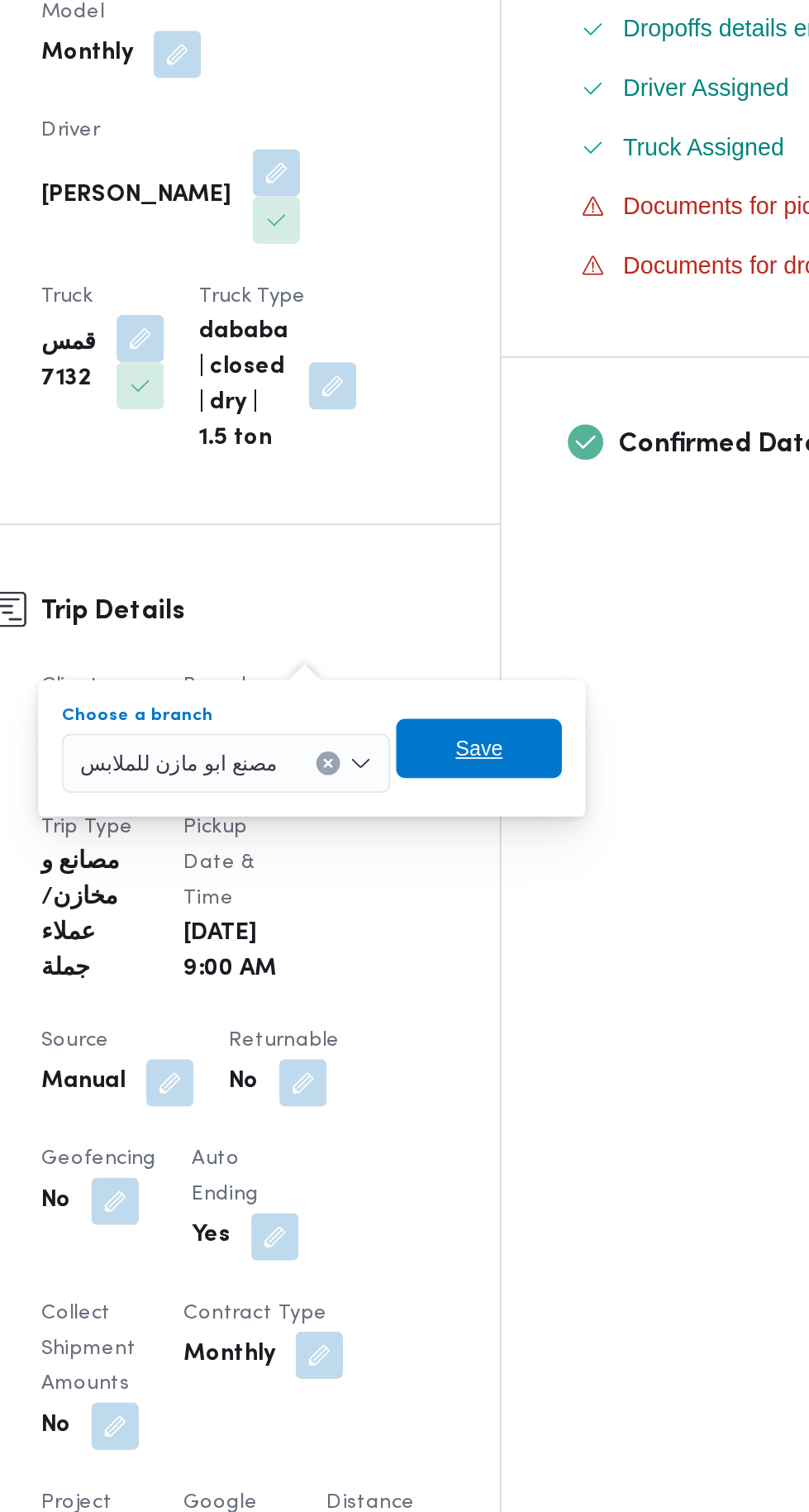
click at [526, 923] on span "Save" at bounding box center [524, 935] width 93 height 33
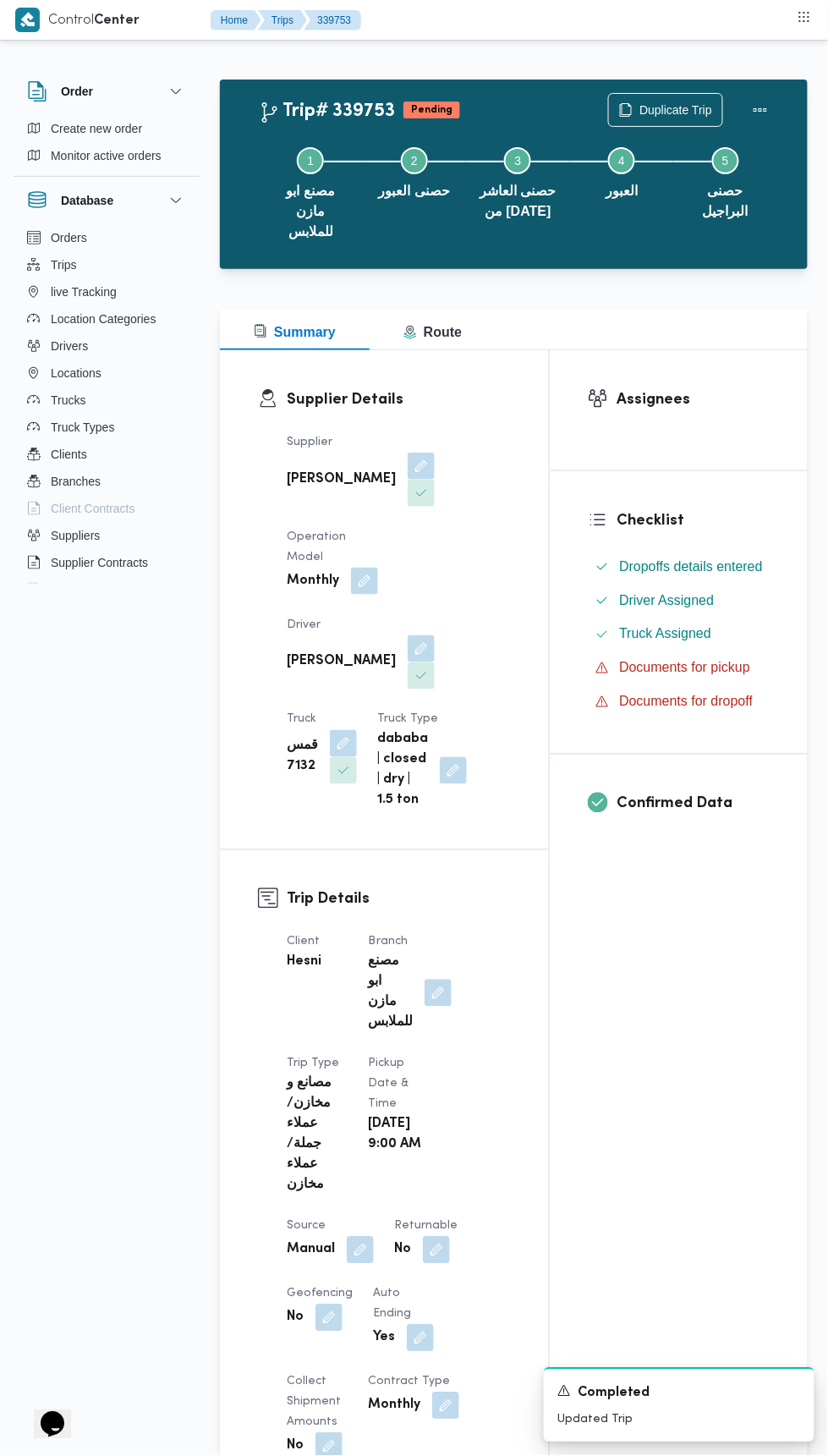
click at [356, 1236] on button "button" at bounding box center [361, 1250] width 27 height 27
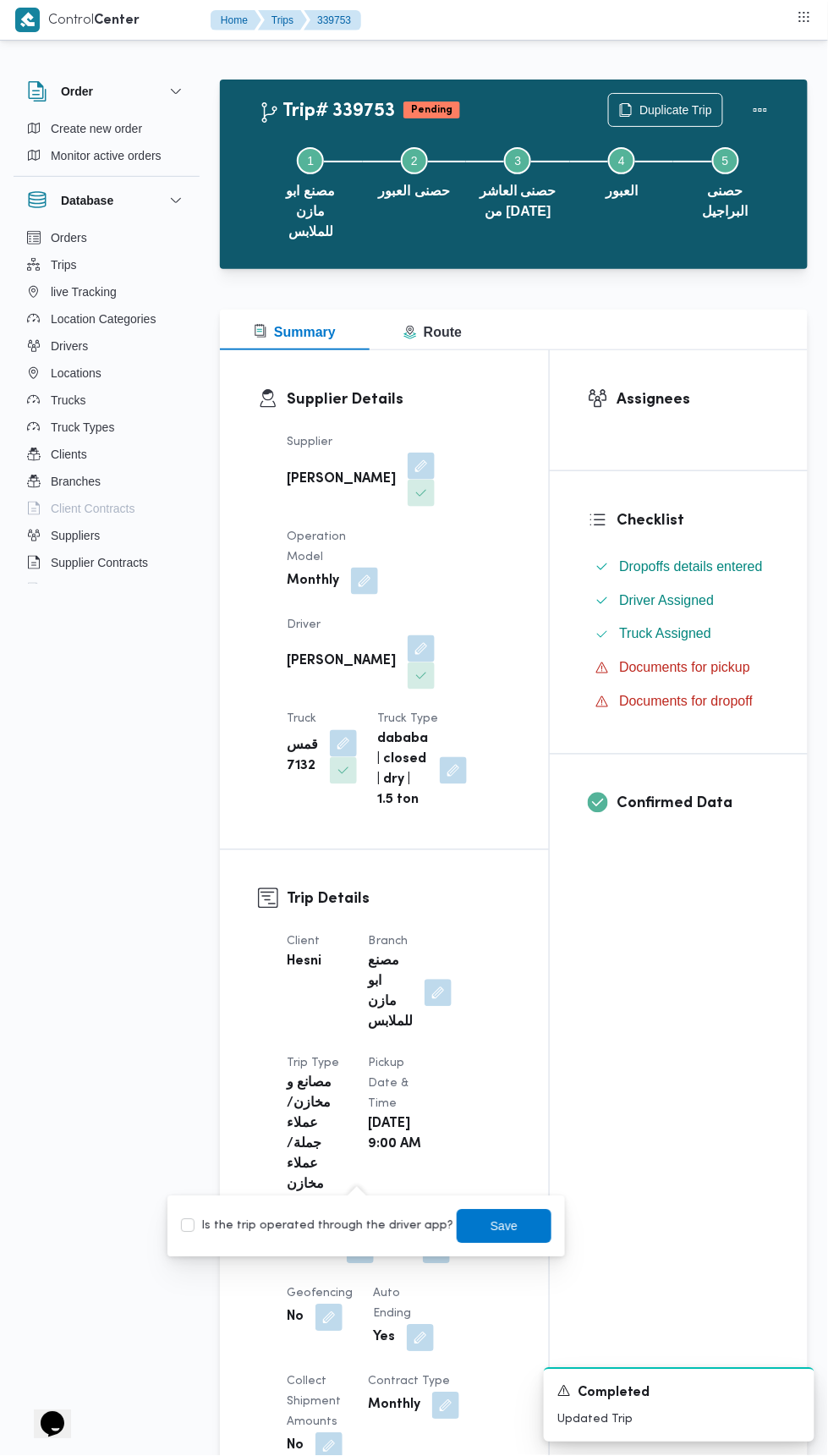
click at [331, 1225] on label "Is the trip operated through the driver app?" at bounding box center [317, 1226] width 272 height 20
checkbox input "true"
click at [490, 1232] on span "Save" at bounding box center [504, 1226] width 27 height 20
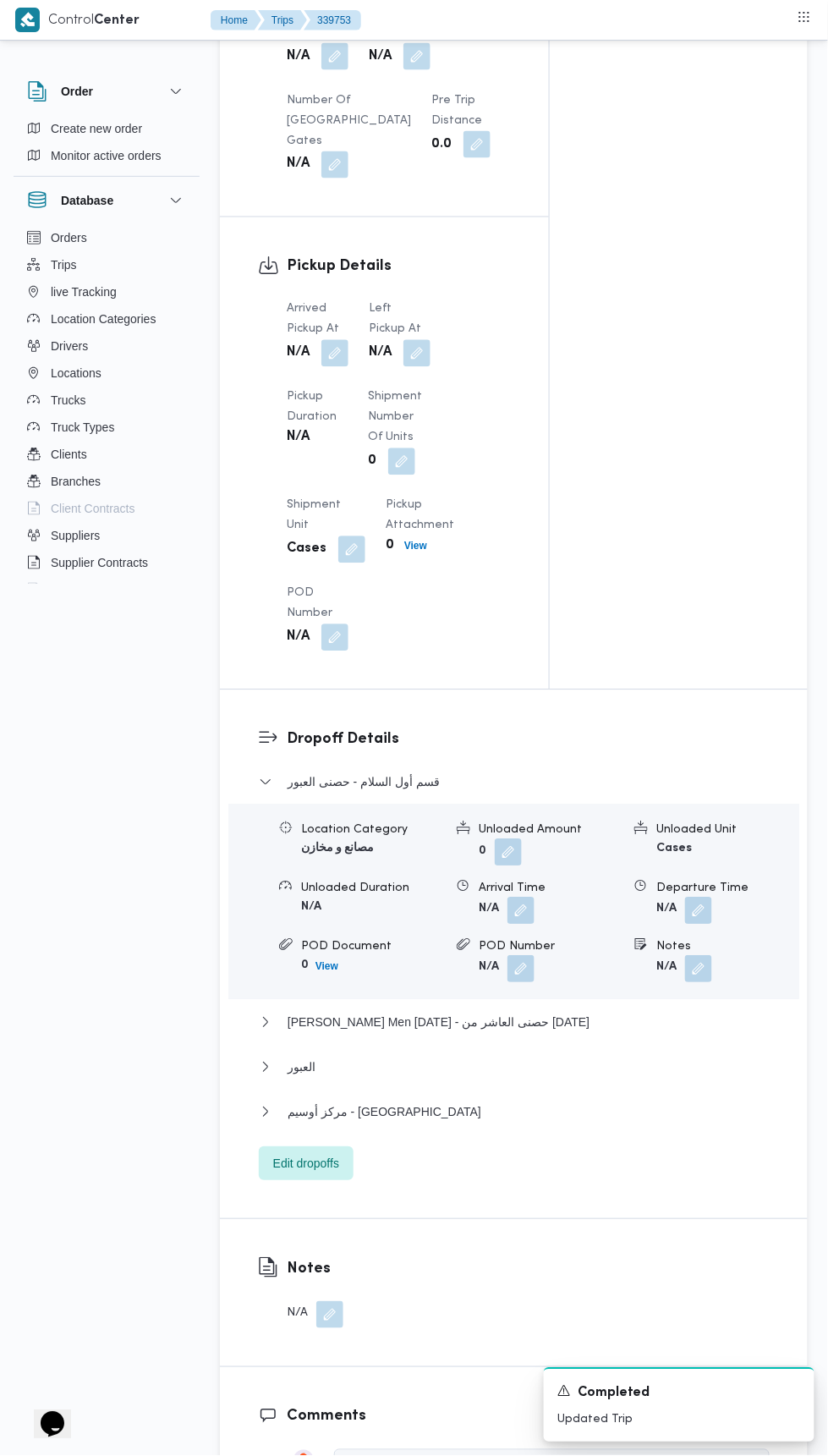
scroll to position [1786, 0]
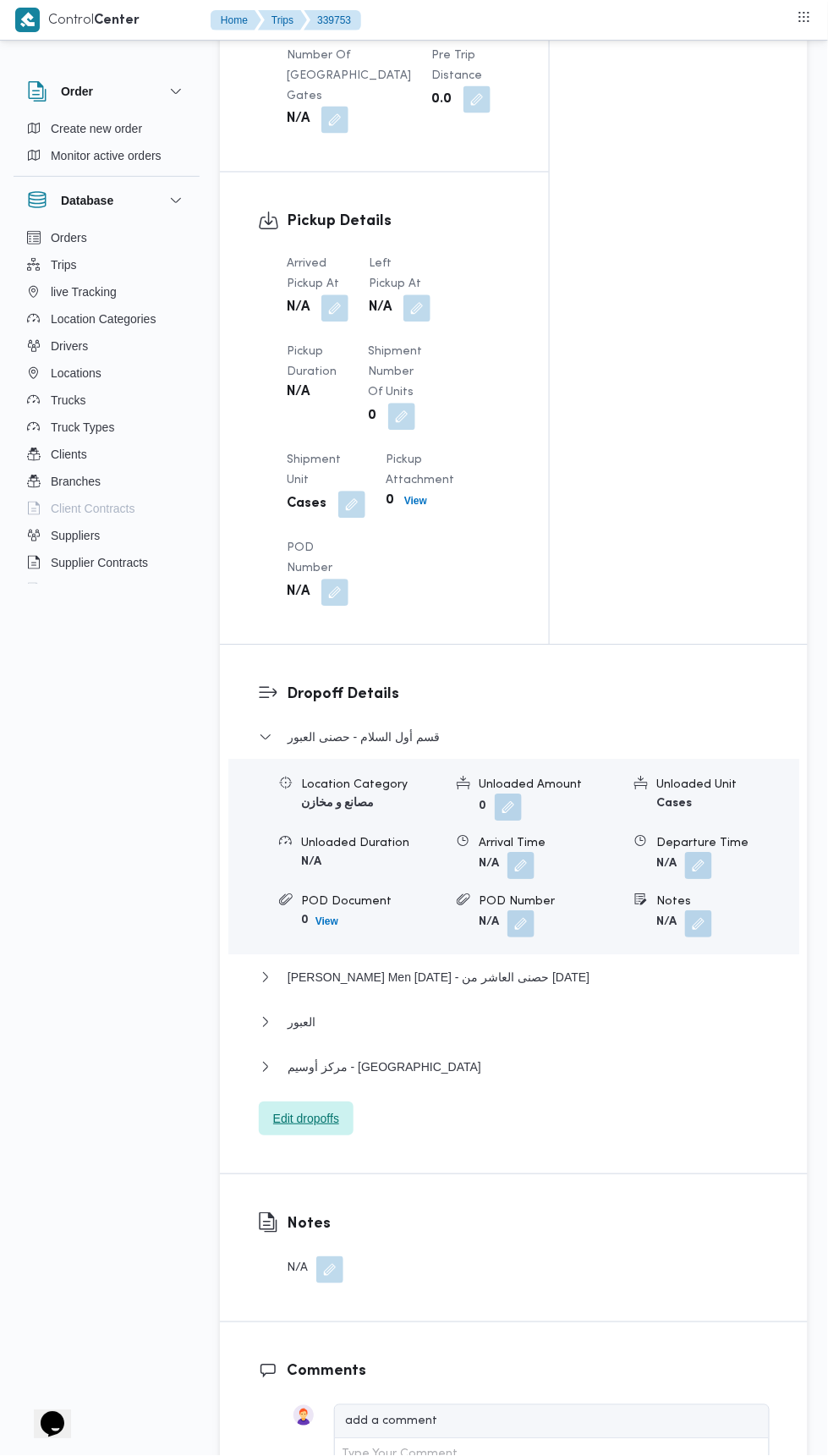
click at [322, 1109] on span "Edit dropoffs" at bounding box center [306, 1119] width 66 height 20
